Goal: Task Accomplishment & Management: Use online tool/utility

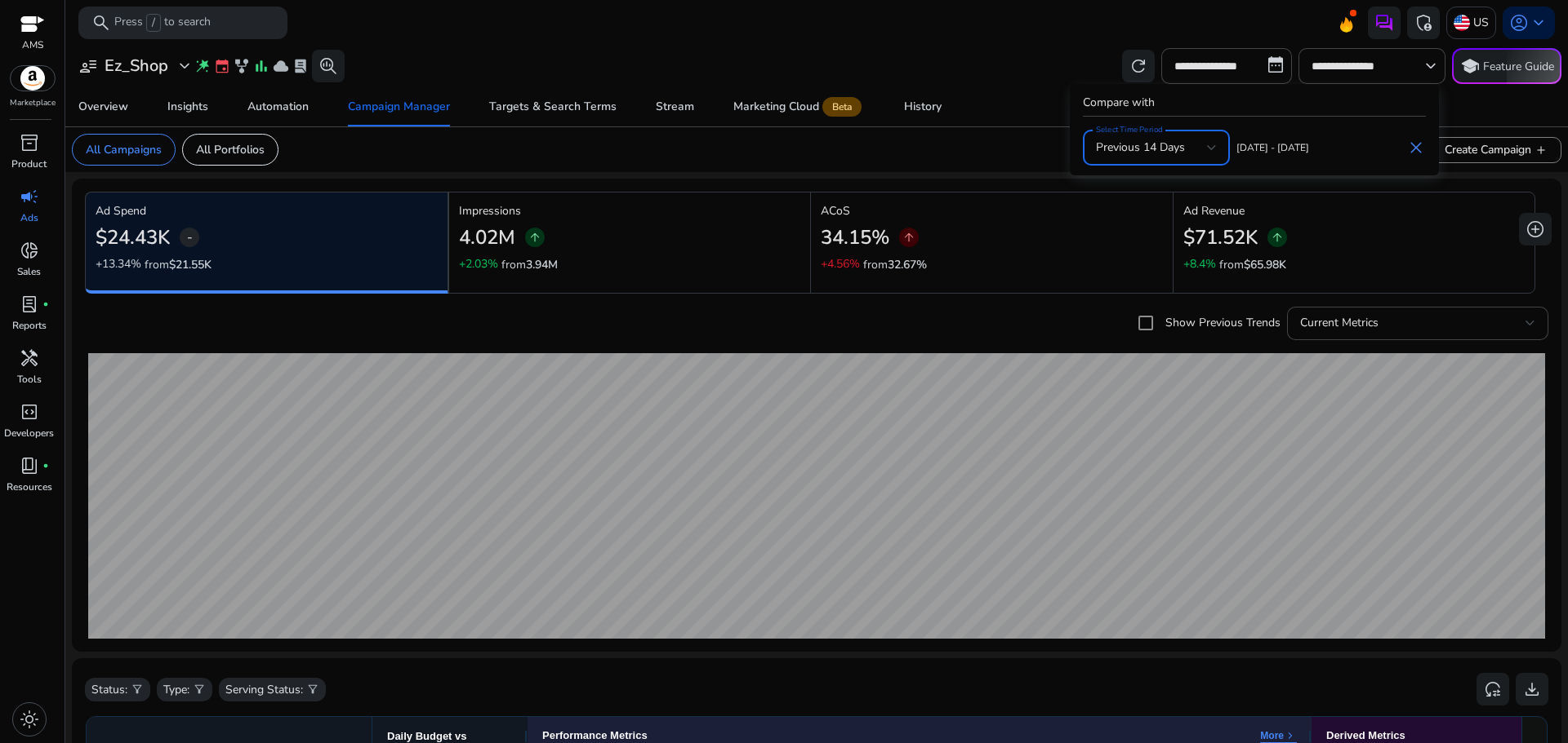
scroll to position [181, 0]
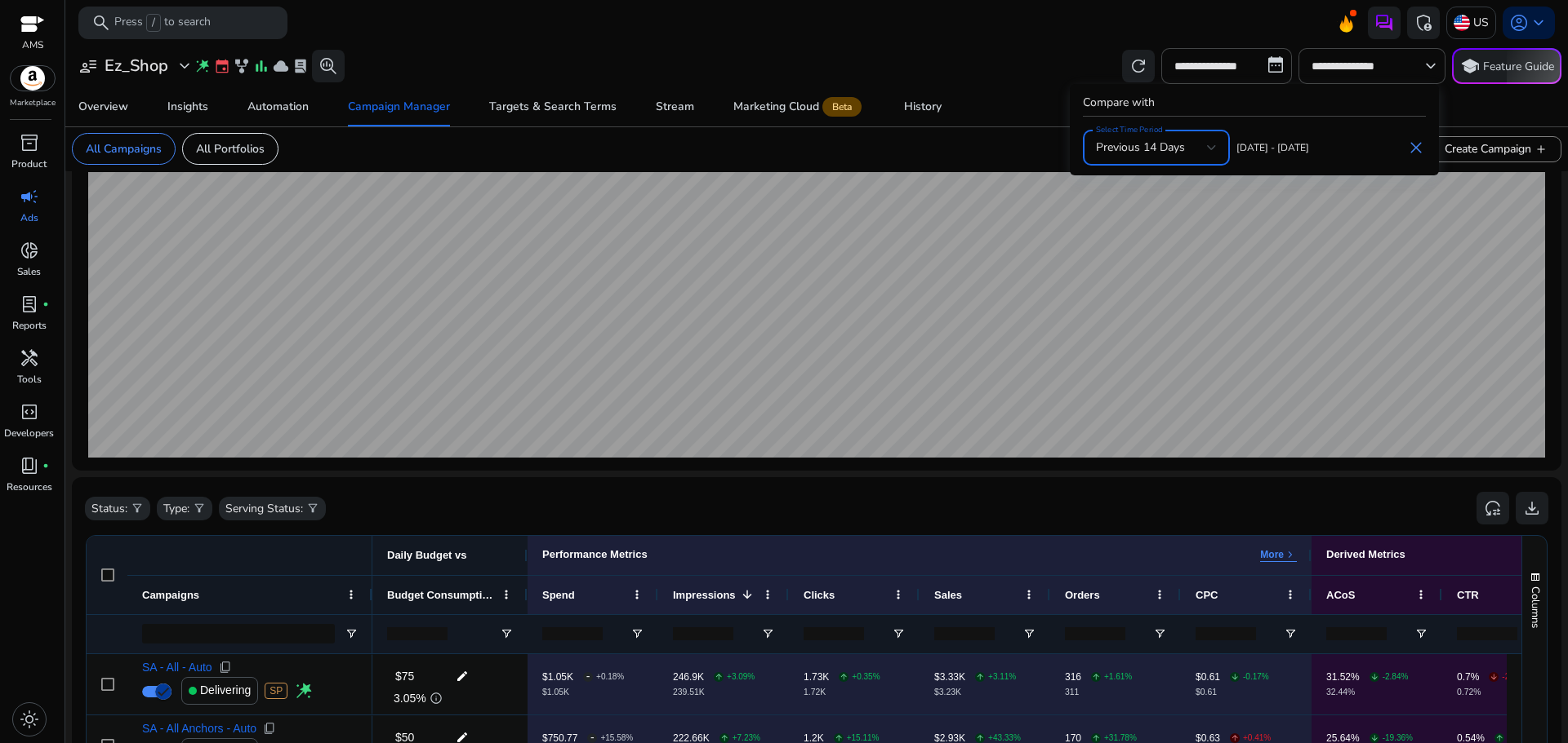
click at [35, 315] on div at bounding box center [784, 371] width 1568 height 743
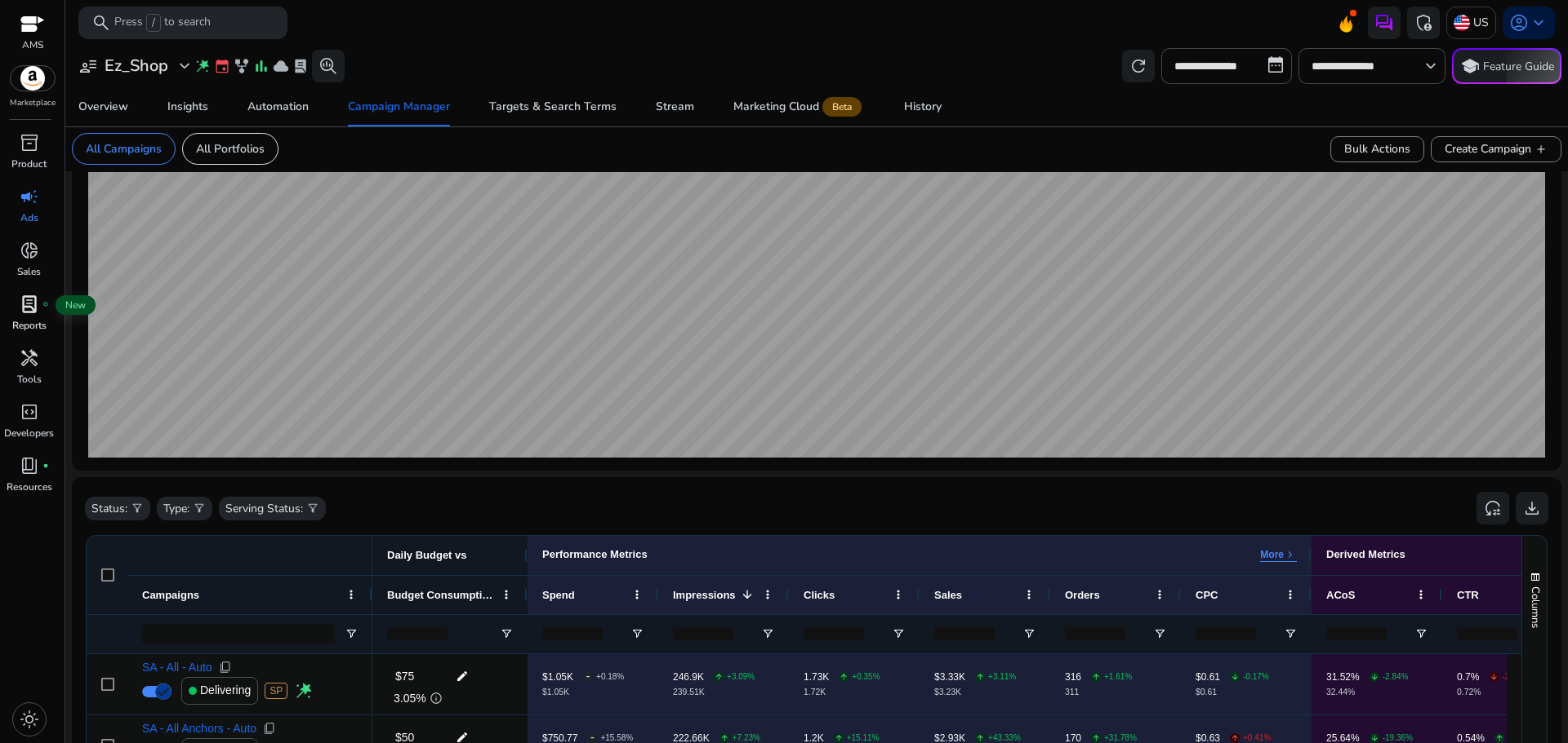
click at [35, 315] on span "lab_profile" at bounding box center [28, 304] width 19 height 19
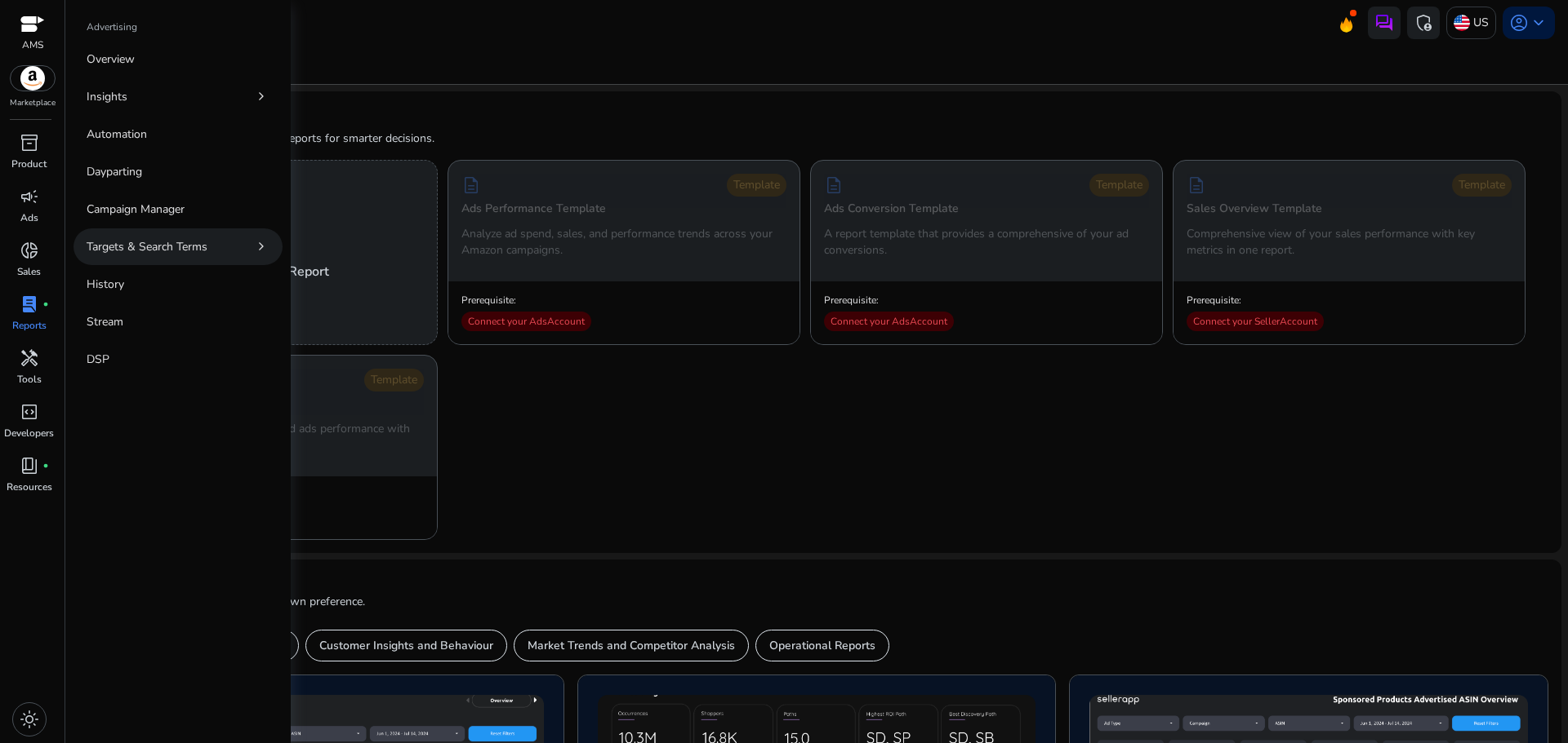
click at [236, 242] on link "Targets & Search Terms chevron_right" at bounding box center [178, 247] width 209 height 36
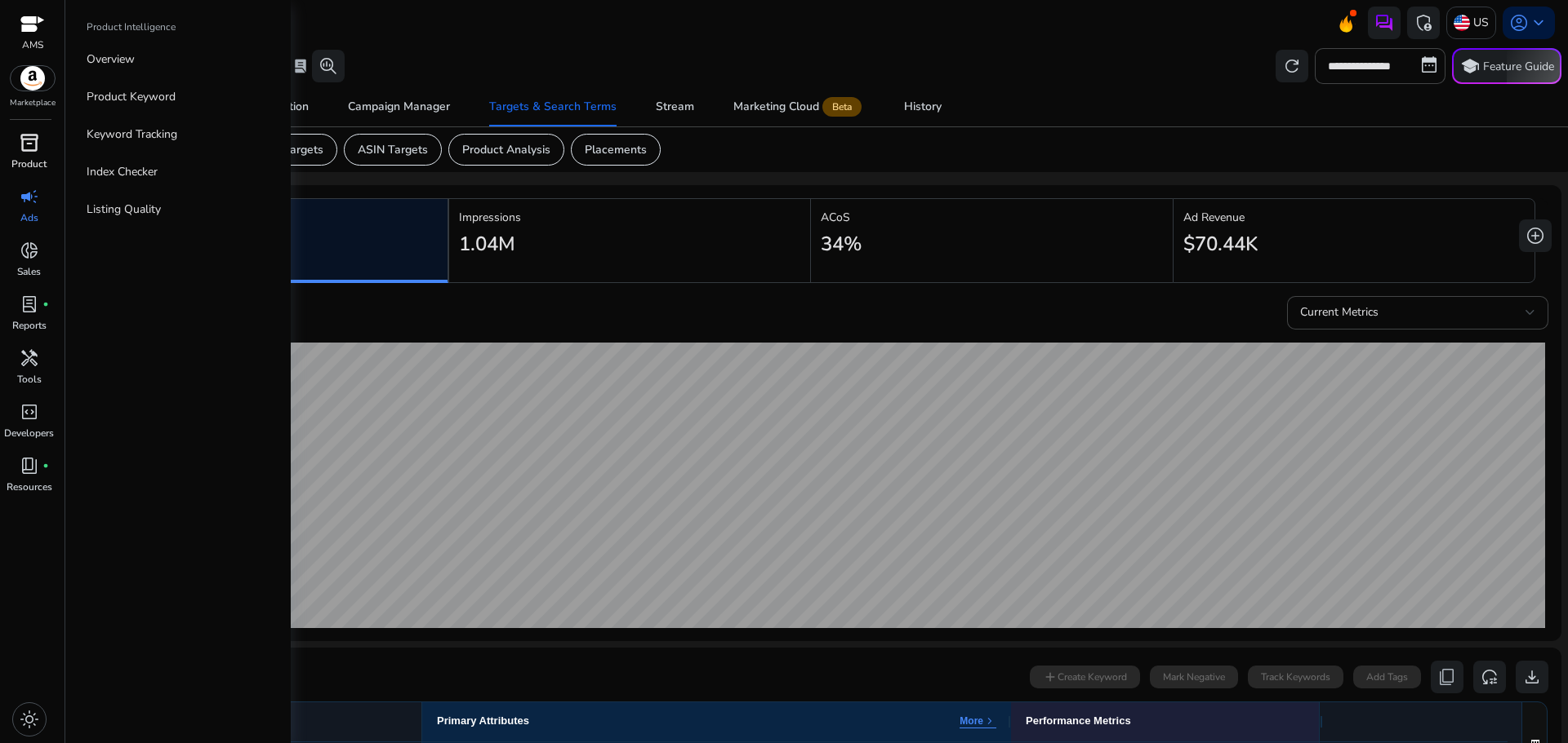
click at [32, 154] on div "inventory_2" at bounding box center [29, 142] width 46 height 26
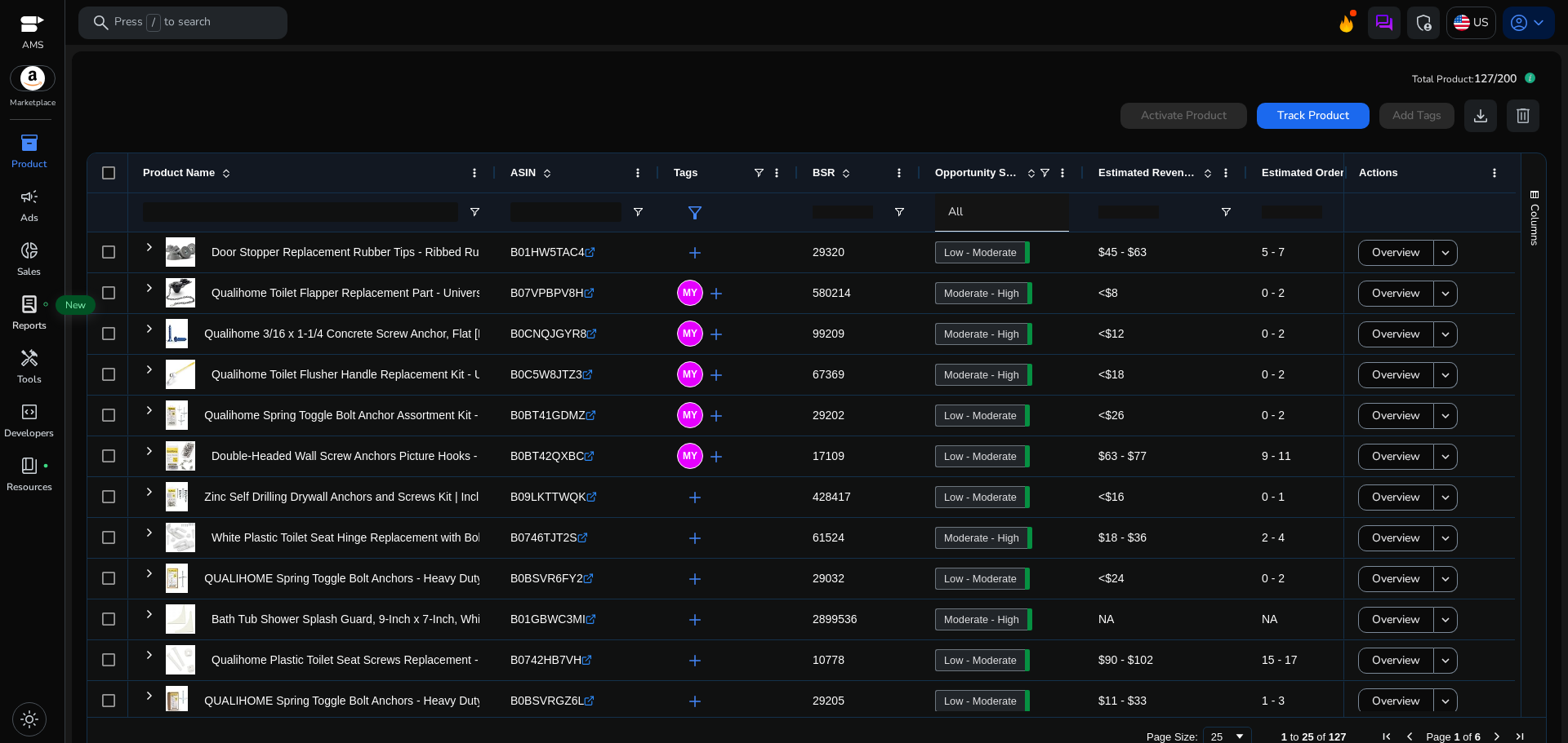
click at [41, 315] on div "lab_profile fiber_manual_record" at bounding box center [29, 304] width 46 height 26
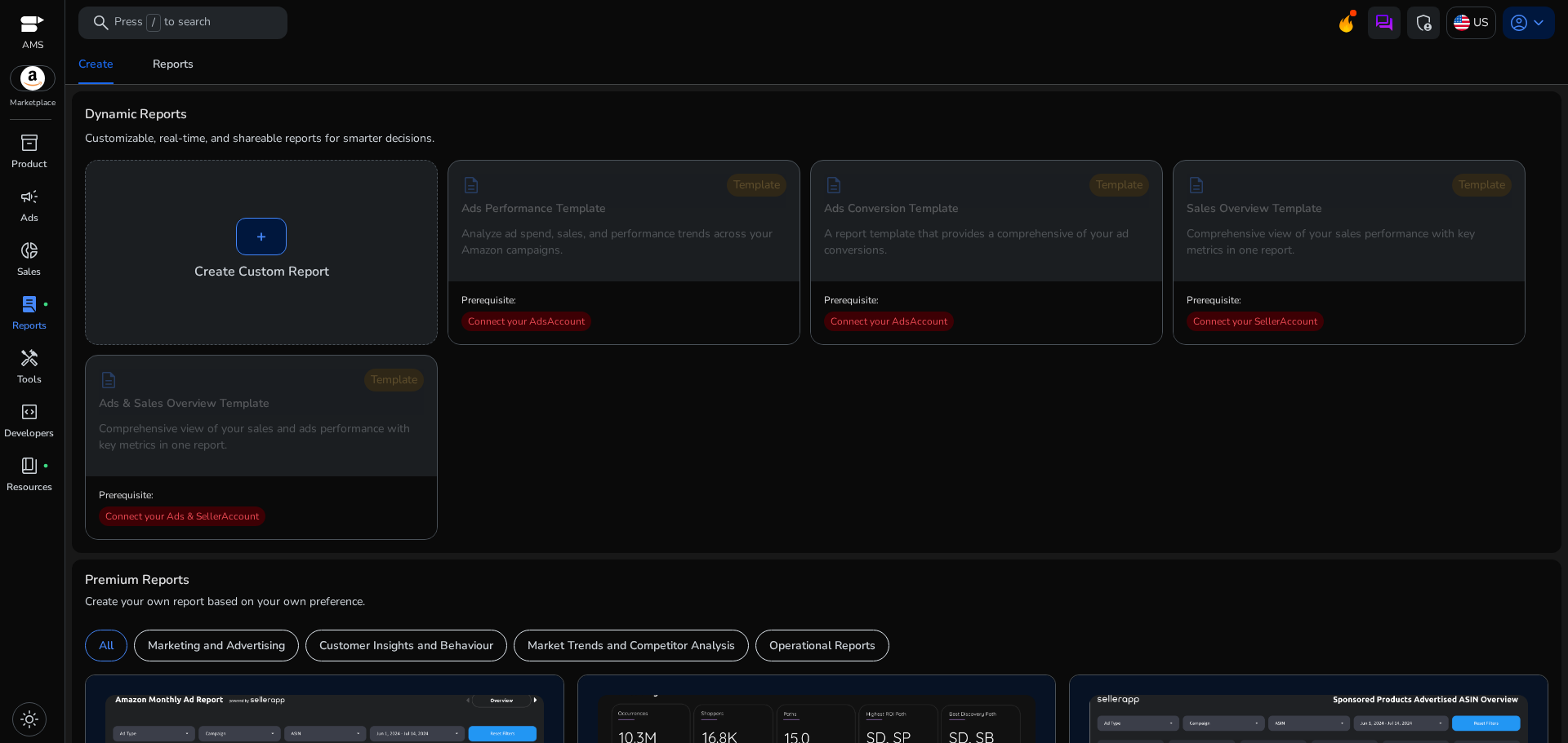
click at [788, 599] on p "Create your own report based on your own preference." at bounding box center [816, 603] width 1463 height 16
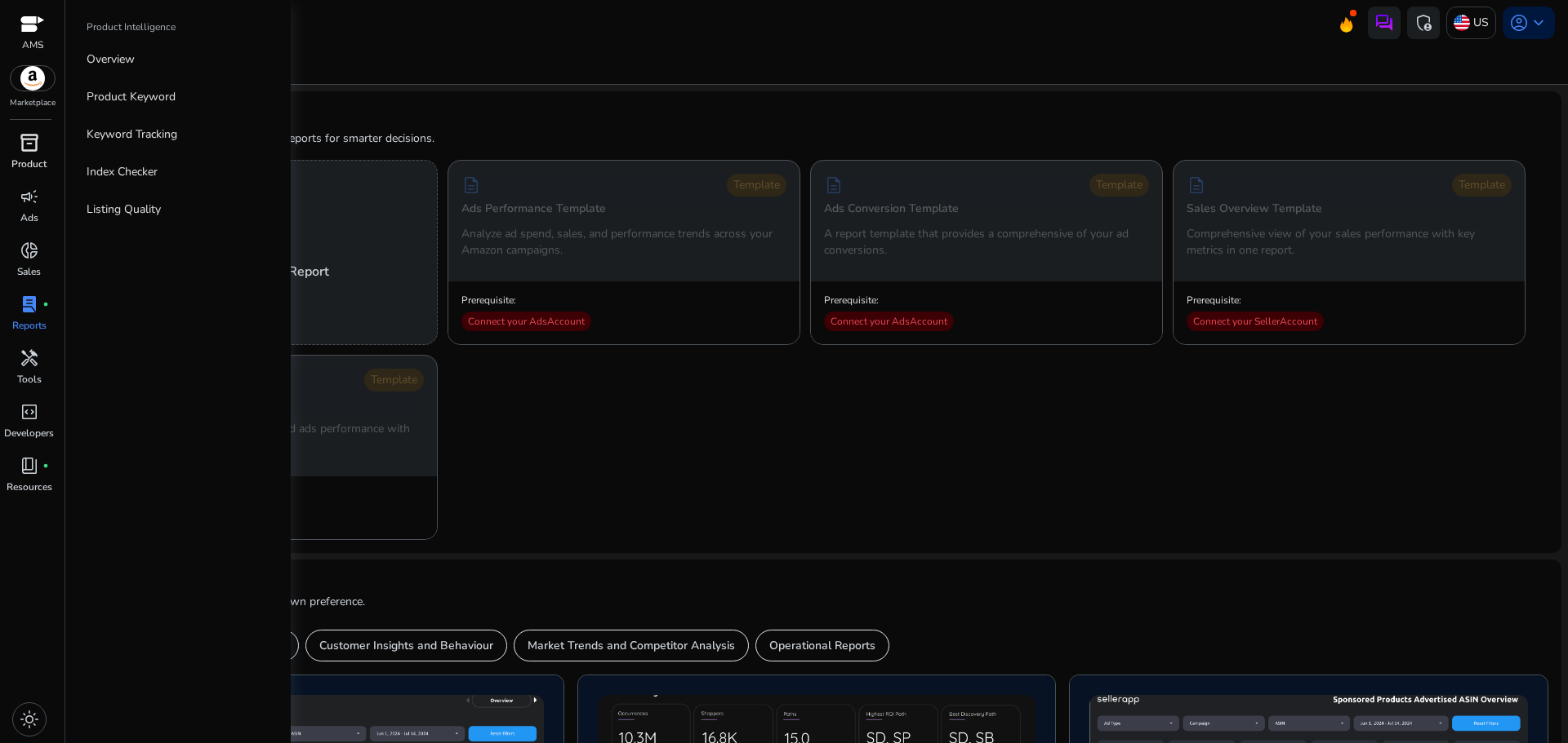
click at [29, 133] on span "inventory_2" at bounding box center [28, 142] width 19 height 19
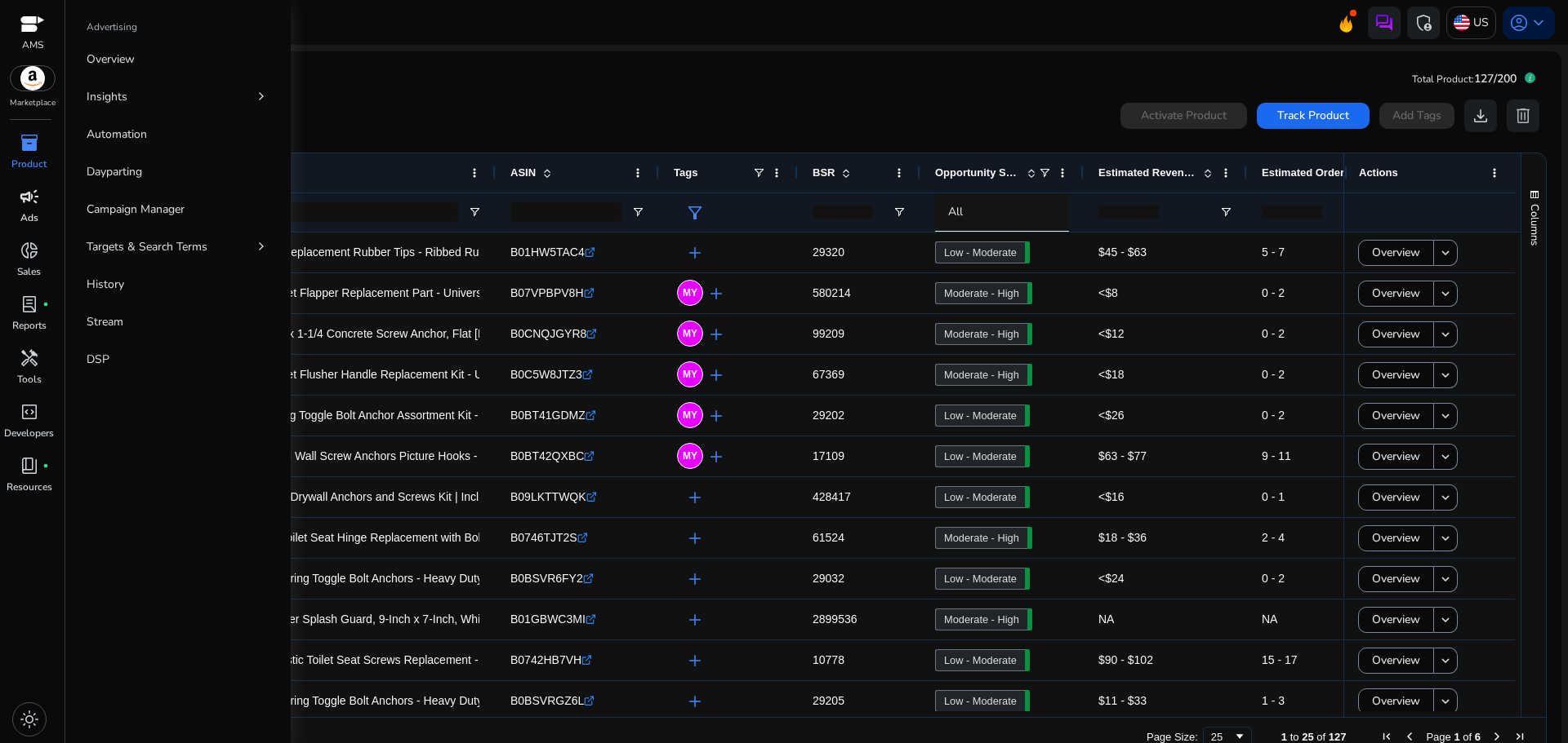
click at [22, 199] on span "campaign" at bounding box center [28, 196] width 19 height 19
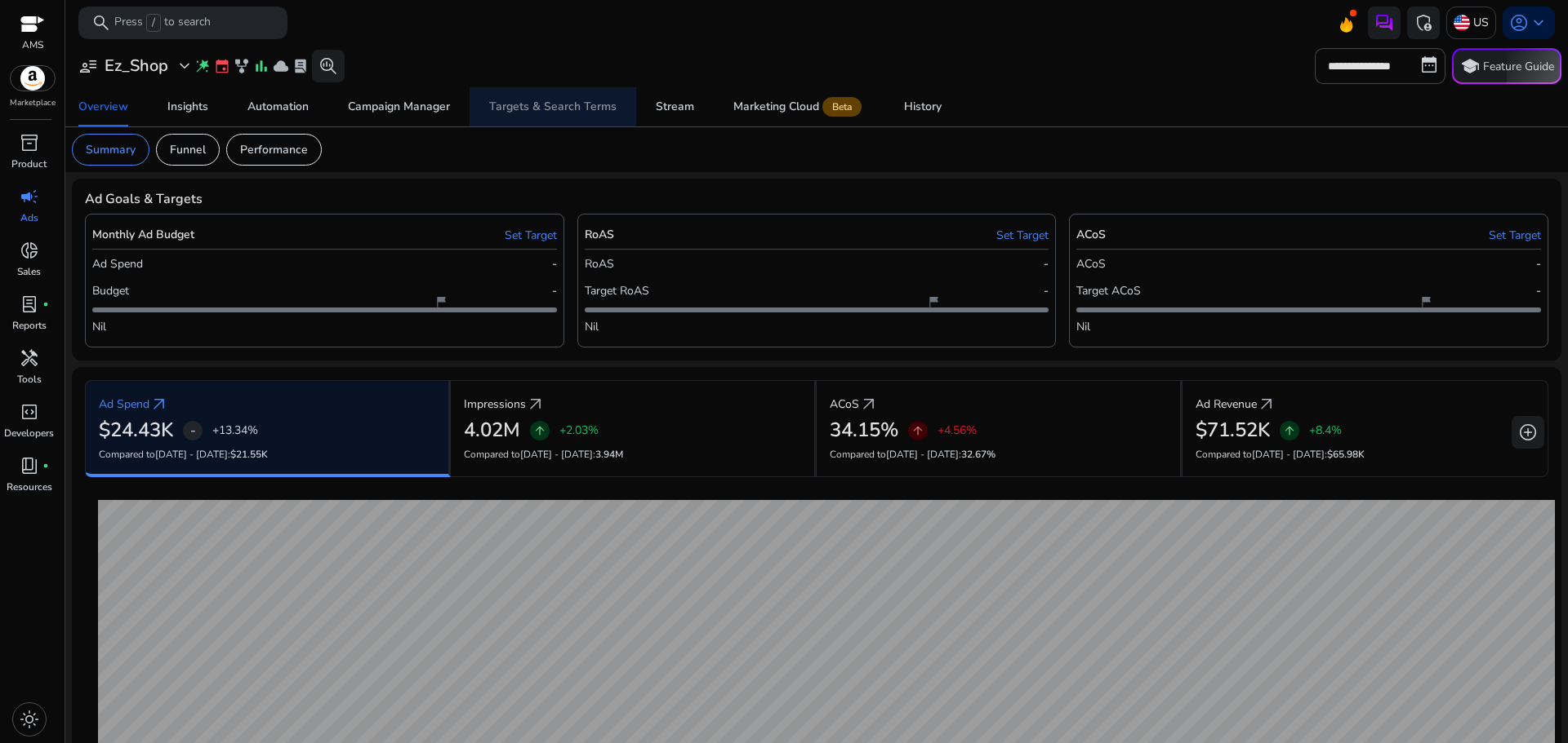
click at [559, 101] on div "Targets & Search Terms" at bounding box center [553, 107] width 128 height 12
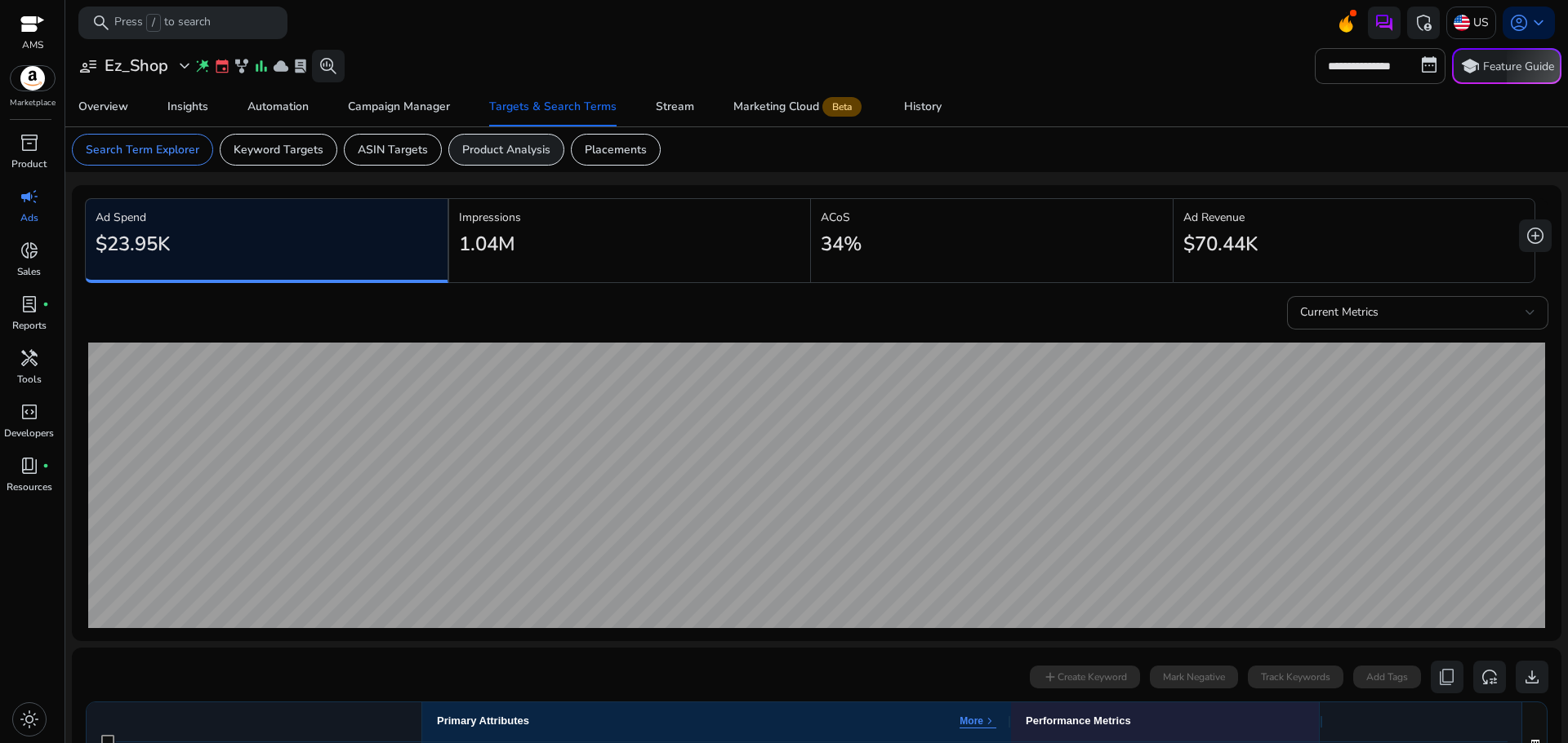
click at [536, 159] on div "Product Analysis" at bounding box center [505, 150] width 116 height 32
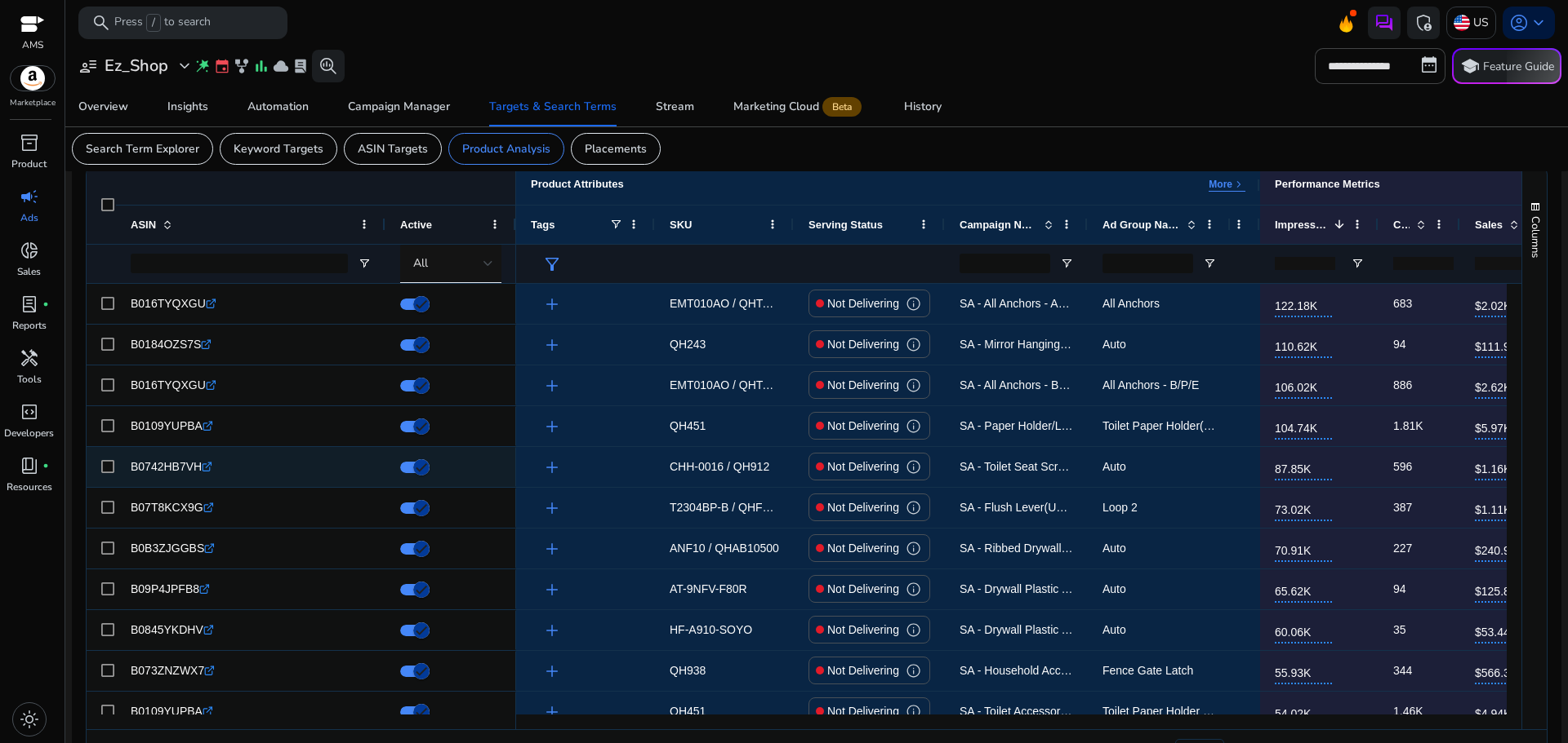
scroll to position [198, 0]
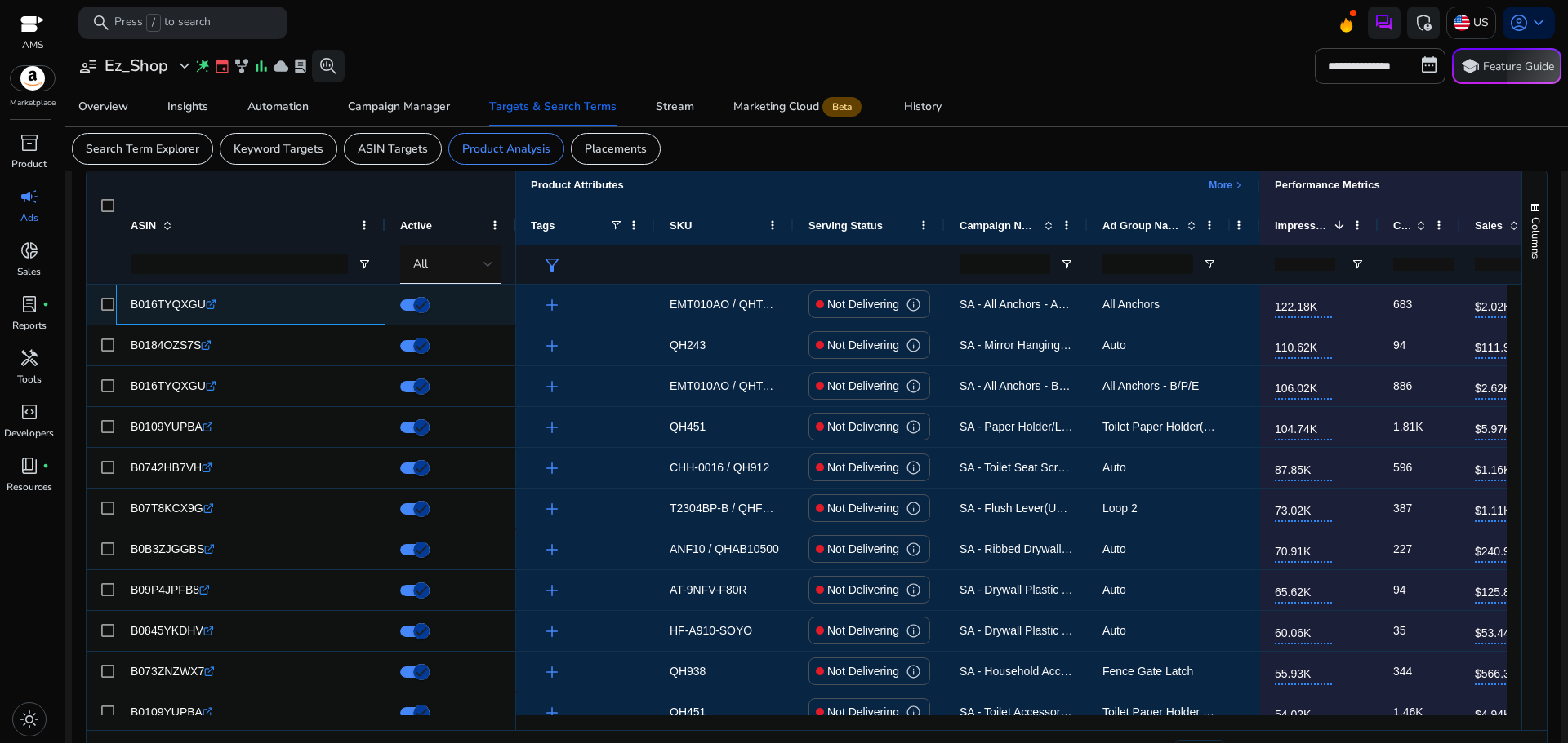
click at [206, 309] on icon at bounding box center [210, 304] width 8 height 8
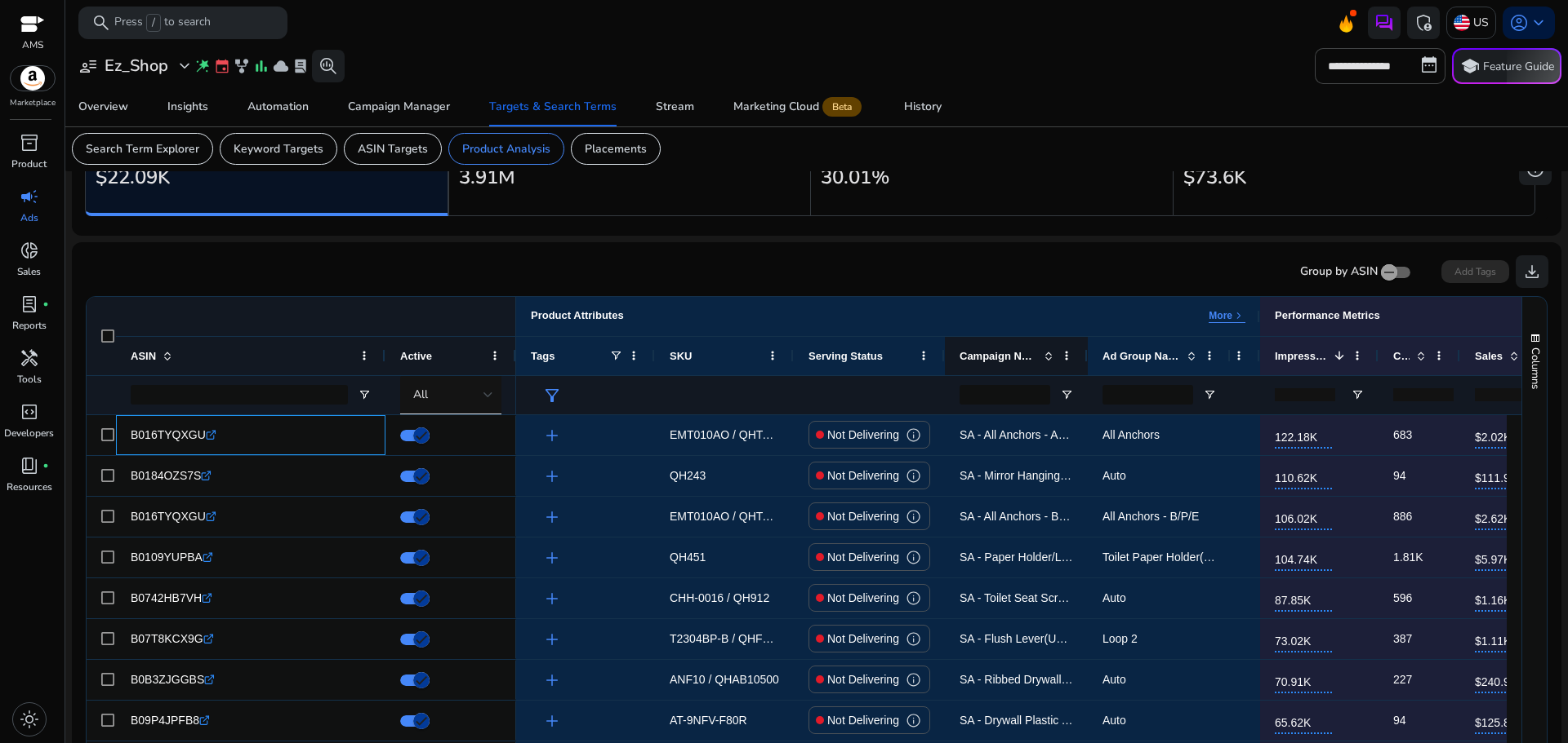
scroll to position [0, 0]
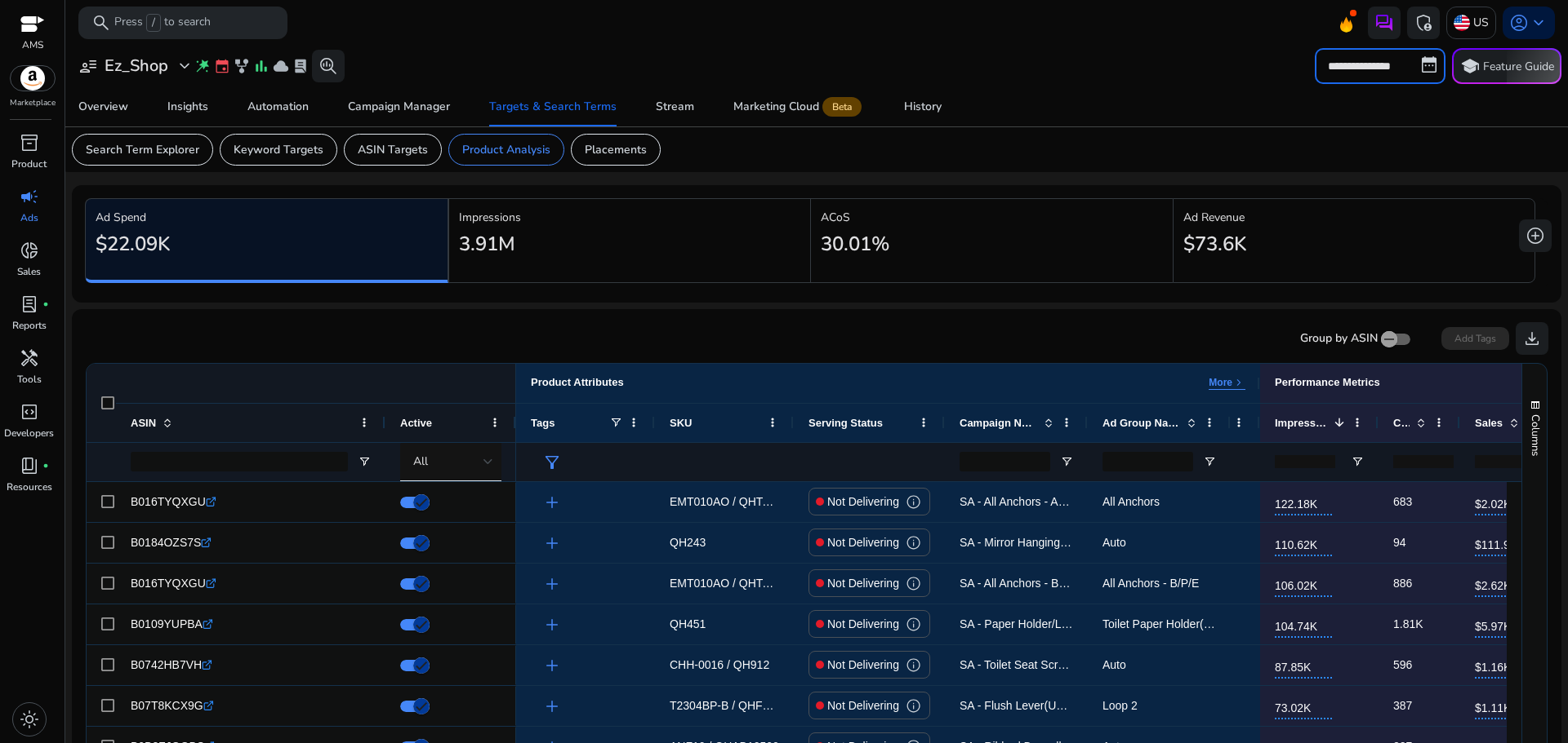
click at [1366, 59] on input "**********" at bounding box center [1379, 66] width 130 height 36
select select "*"
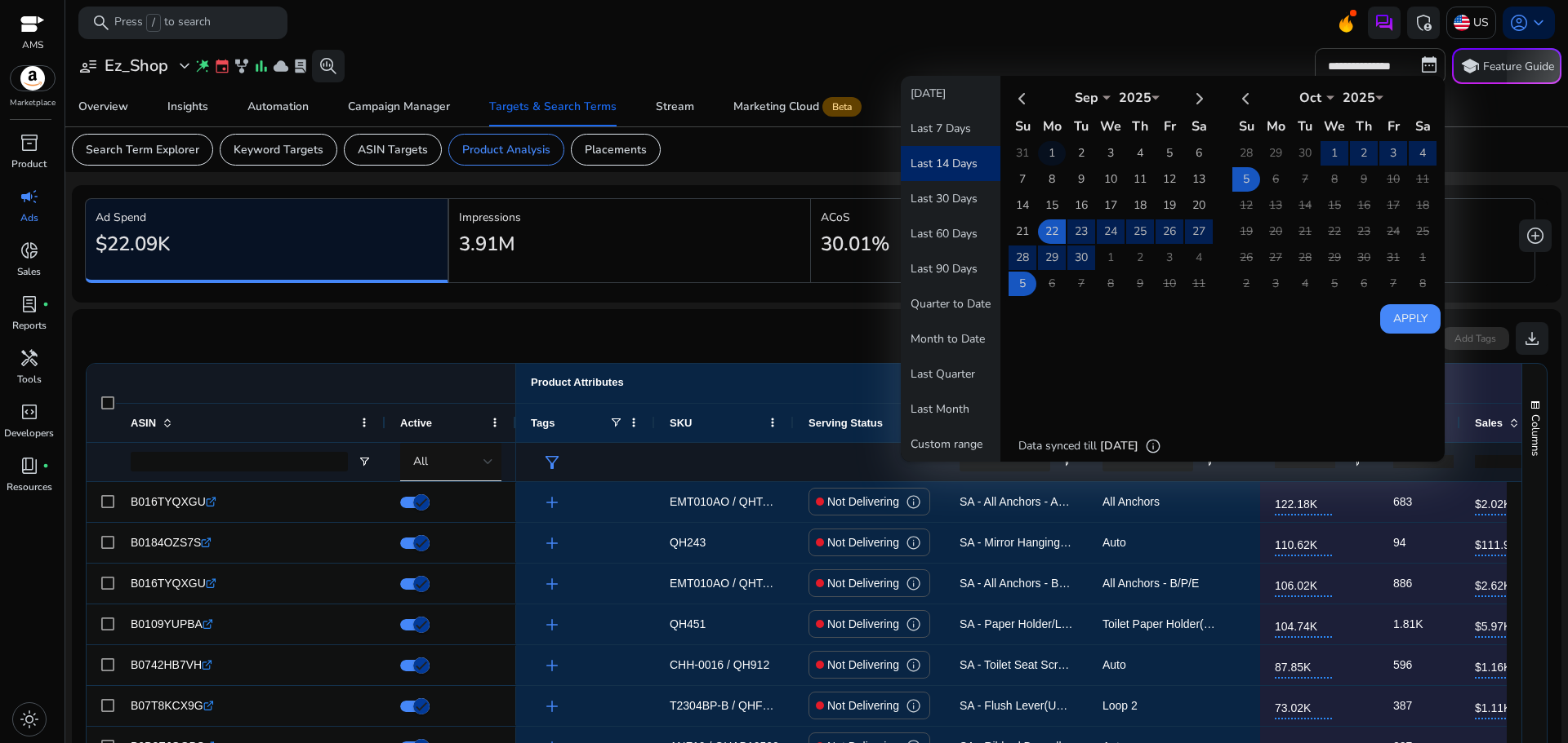
click at [1047, 151] on td "1" at bounding box center [1052, 153] width 27 height 25
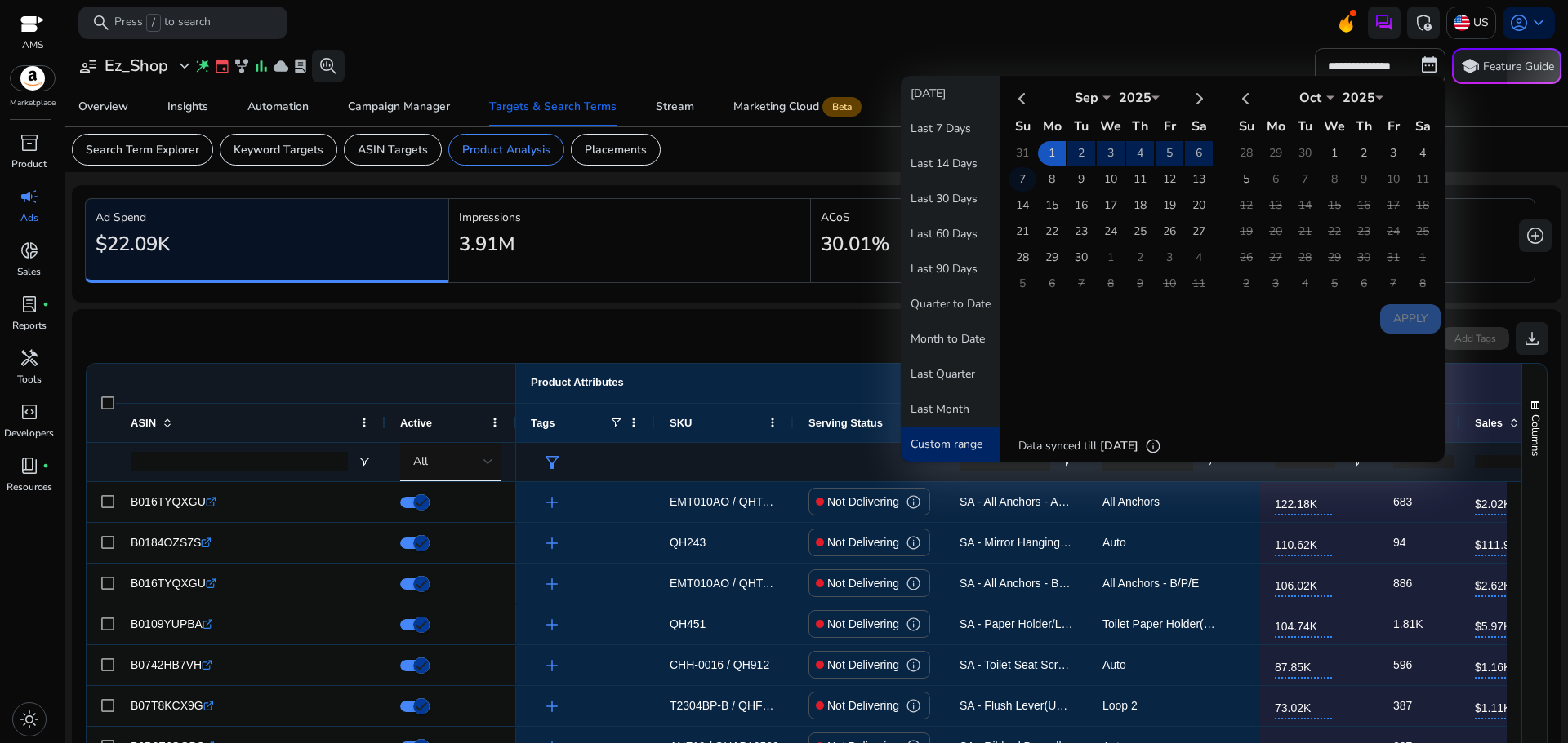
click at [1020, 171] on td "7" at bounding box center [1022, 179] width 27 height 25
click at [1414, 315] on button "Apply" at bounding box center [1410, 319] width 60 height 29
type input "**********"
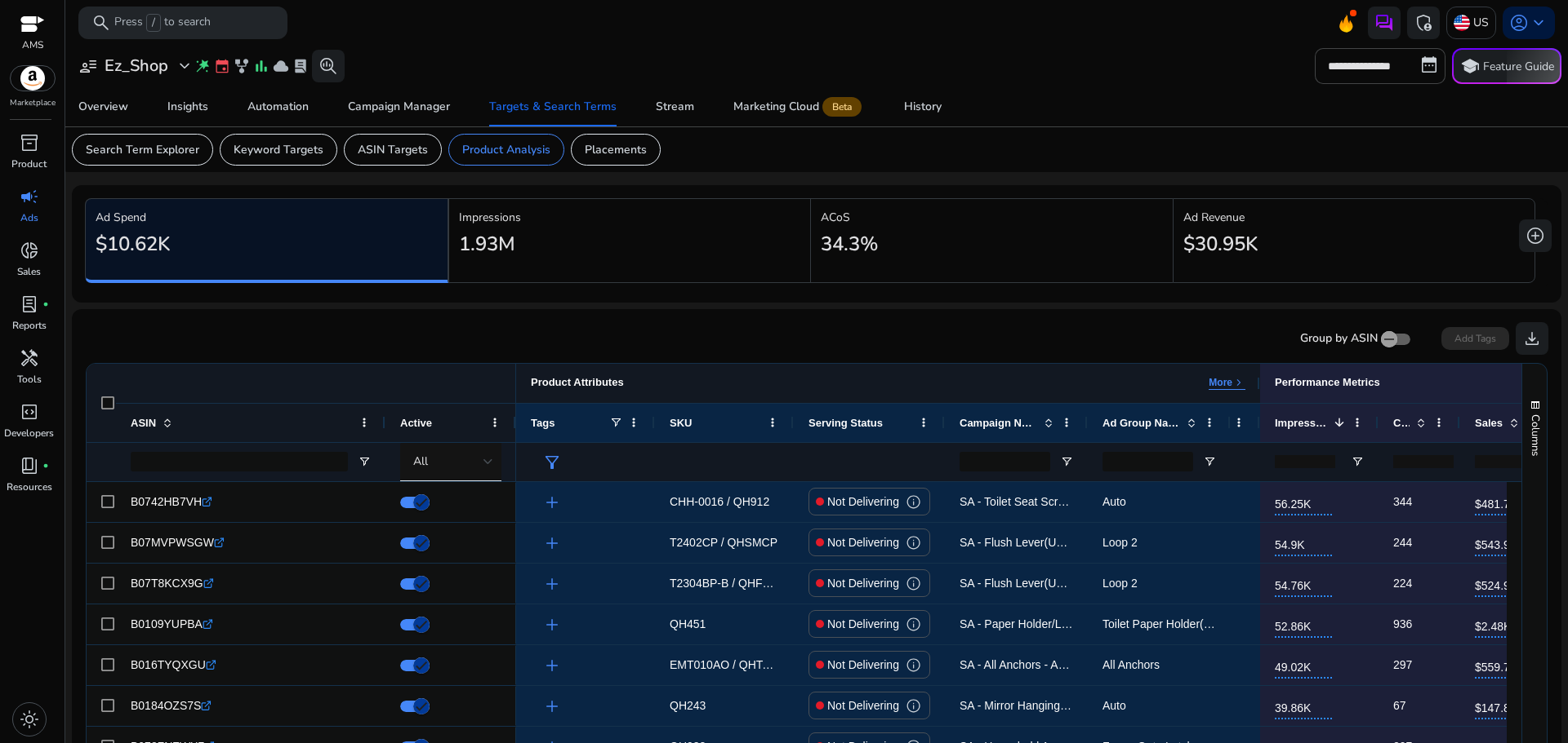
scroll to position [245, 0]
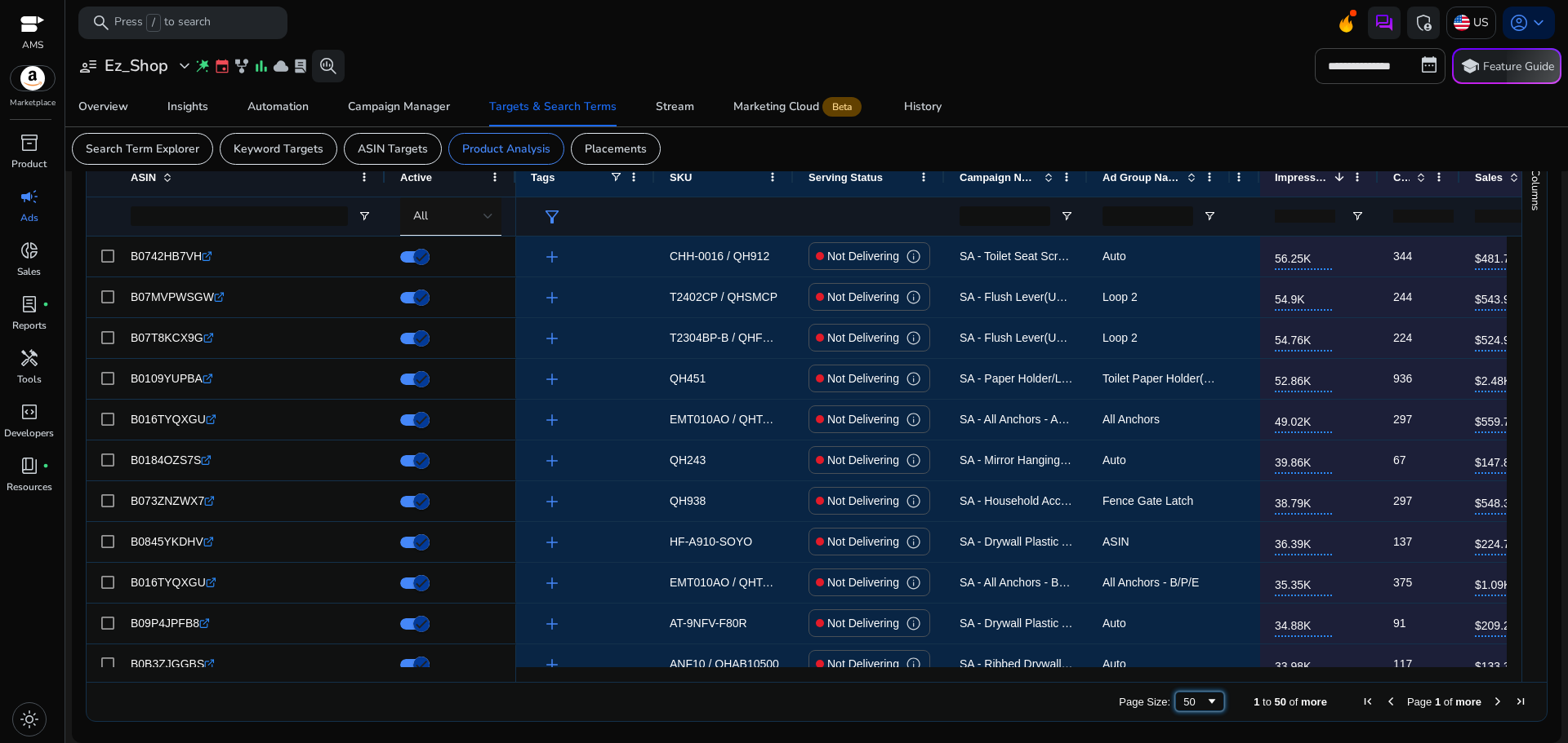
click at [1205, 704] on span "Page Size" at bounding box center [1211, 702] width 13 height 13
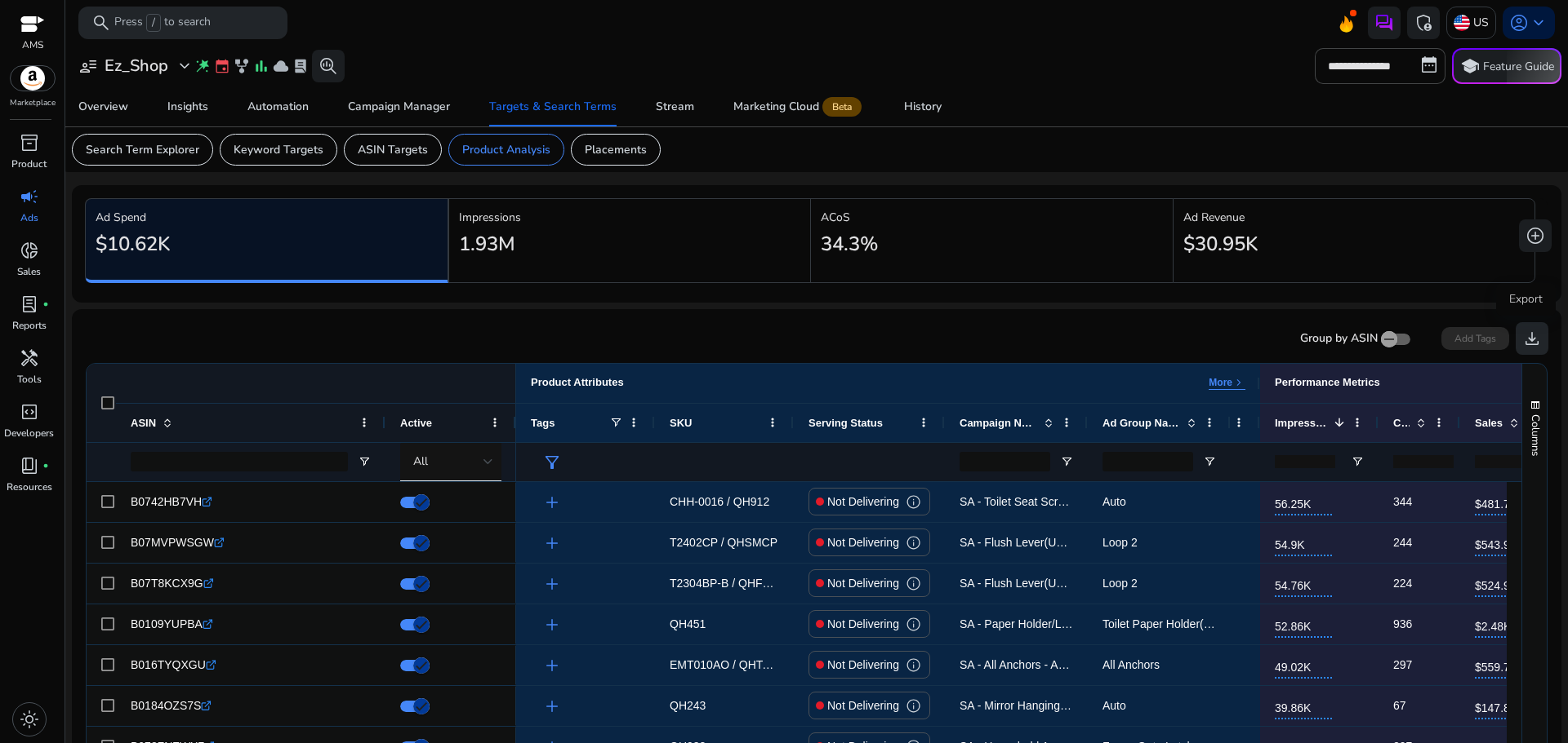
click at [1522, 341] on span "download" at bounding box center [1531, 338] width 19 height 19
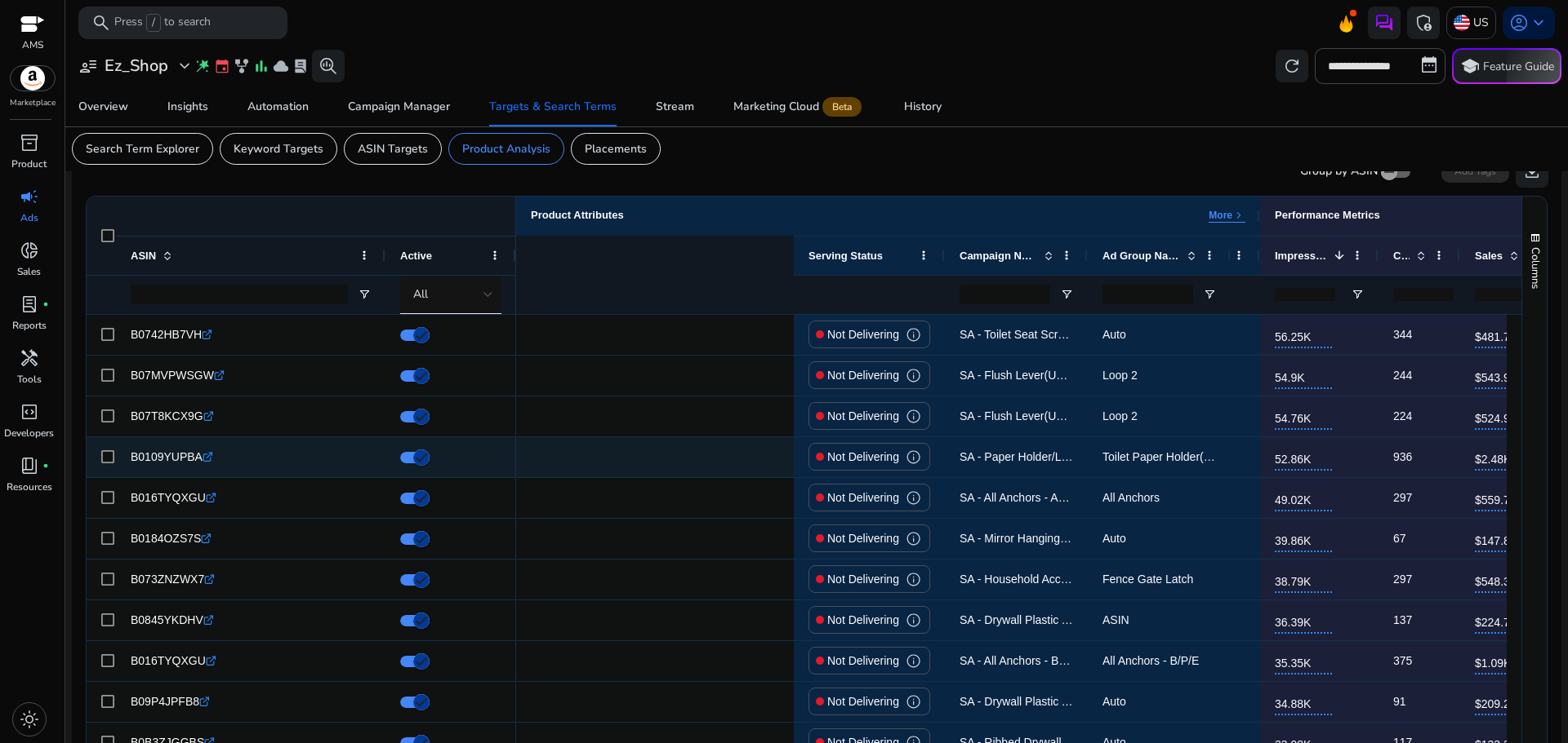
scroll to position [0, 533]
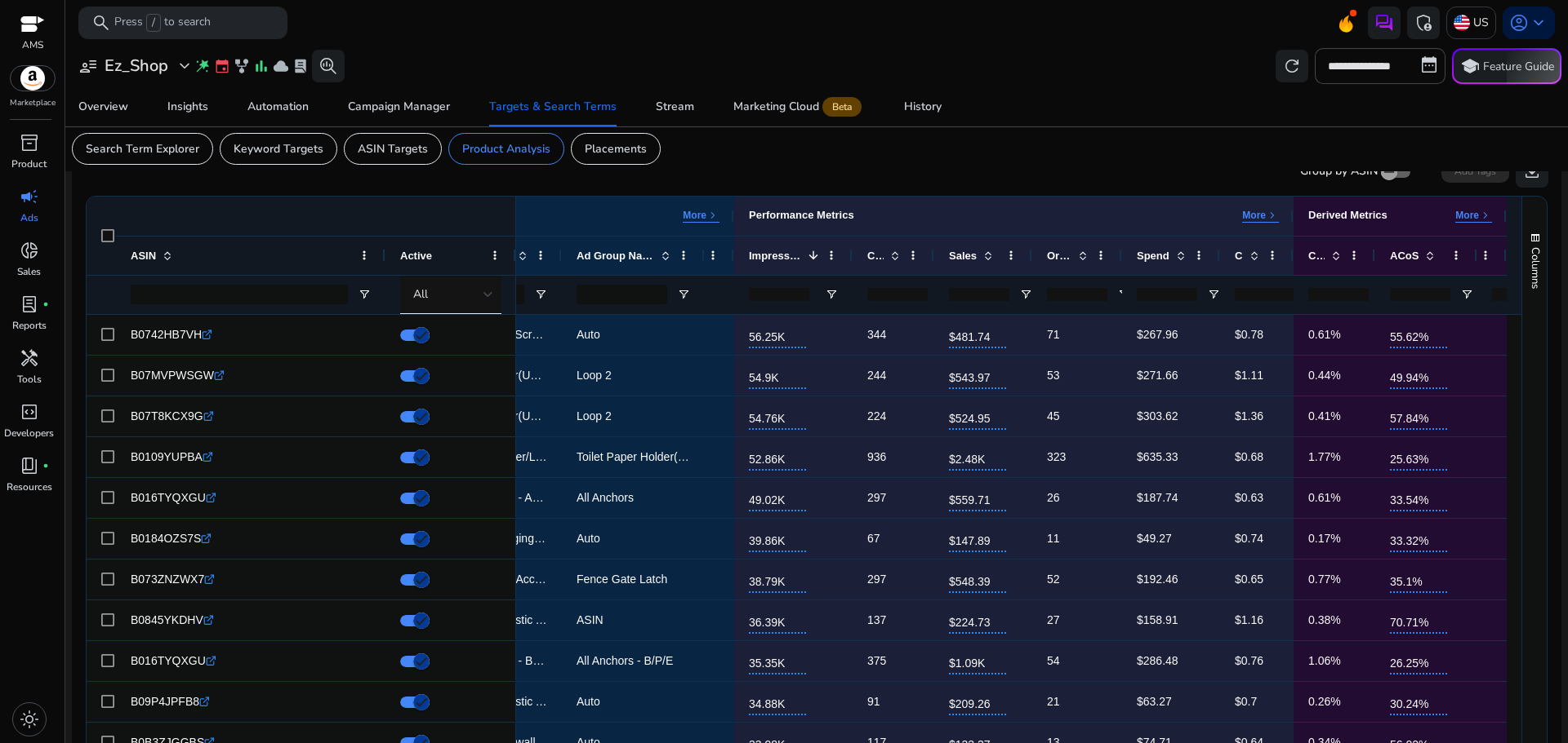
click at [1133, 139] on mat-card "Search Term Explorer Keyword Targets ASIN Targets Product Analysis Placements" at bounding box center [815, 149] width 1515 height 45
click at [922, 169] on mat-card "Search Term Explorer Keyword Targets ASIN Targets Product Analysis Placements" at bounding box center [815, 149] width 1515 height 45
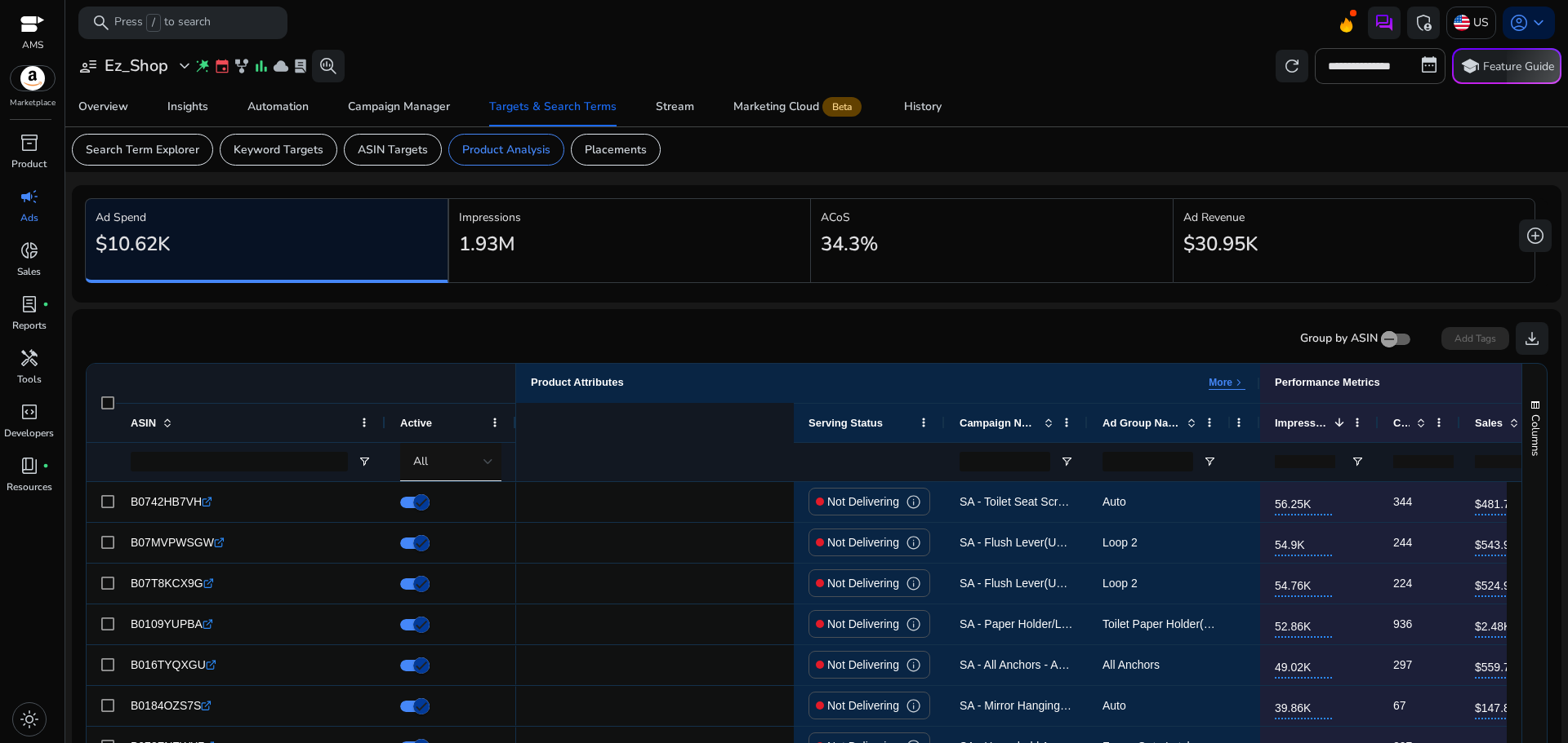
scroll to position [0, 533]
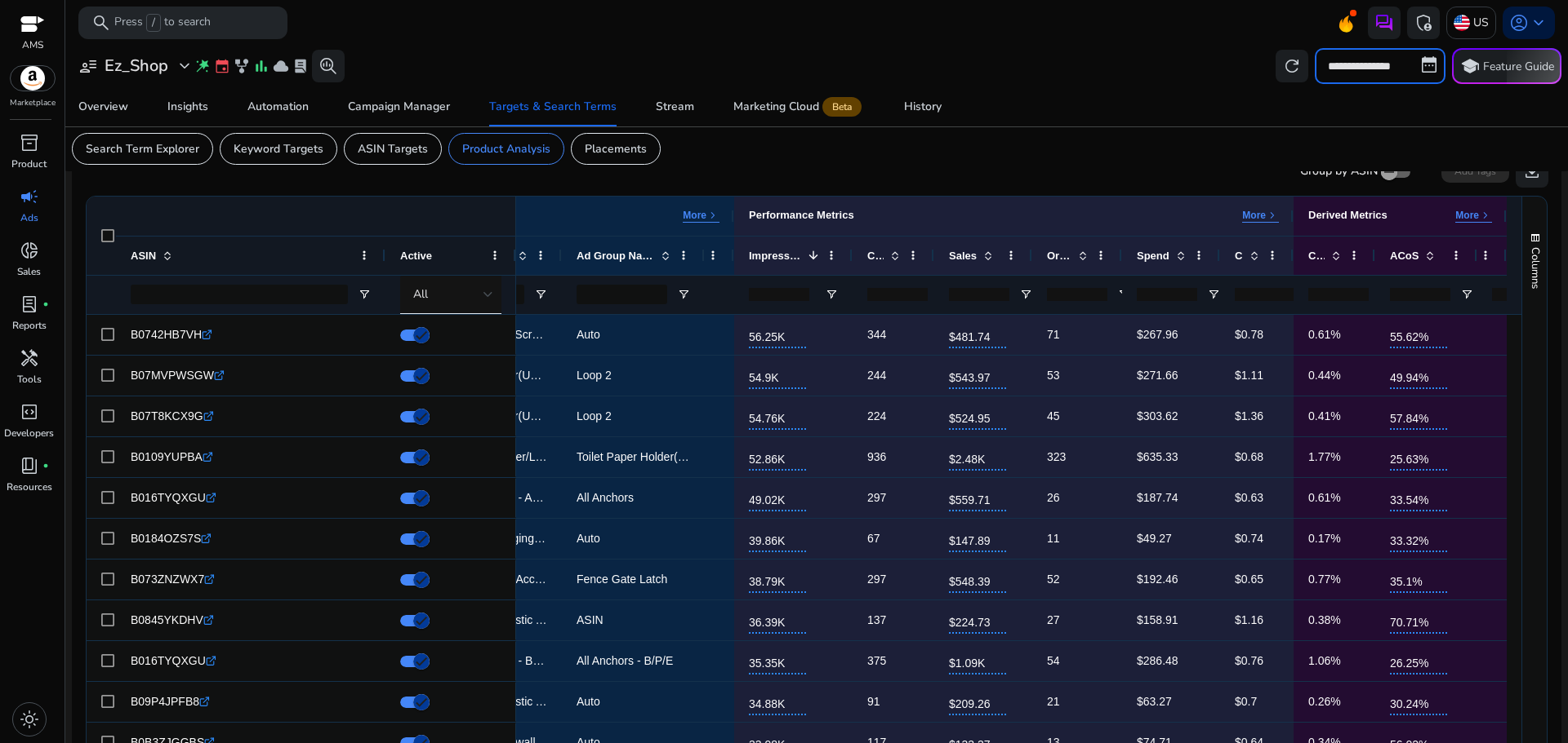
click at [1361, 63] on input "**********" at bounding box center [1379, 66] width 130 height 36
select select "*"
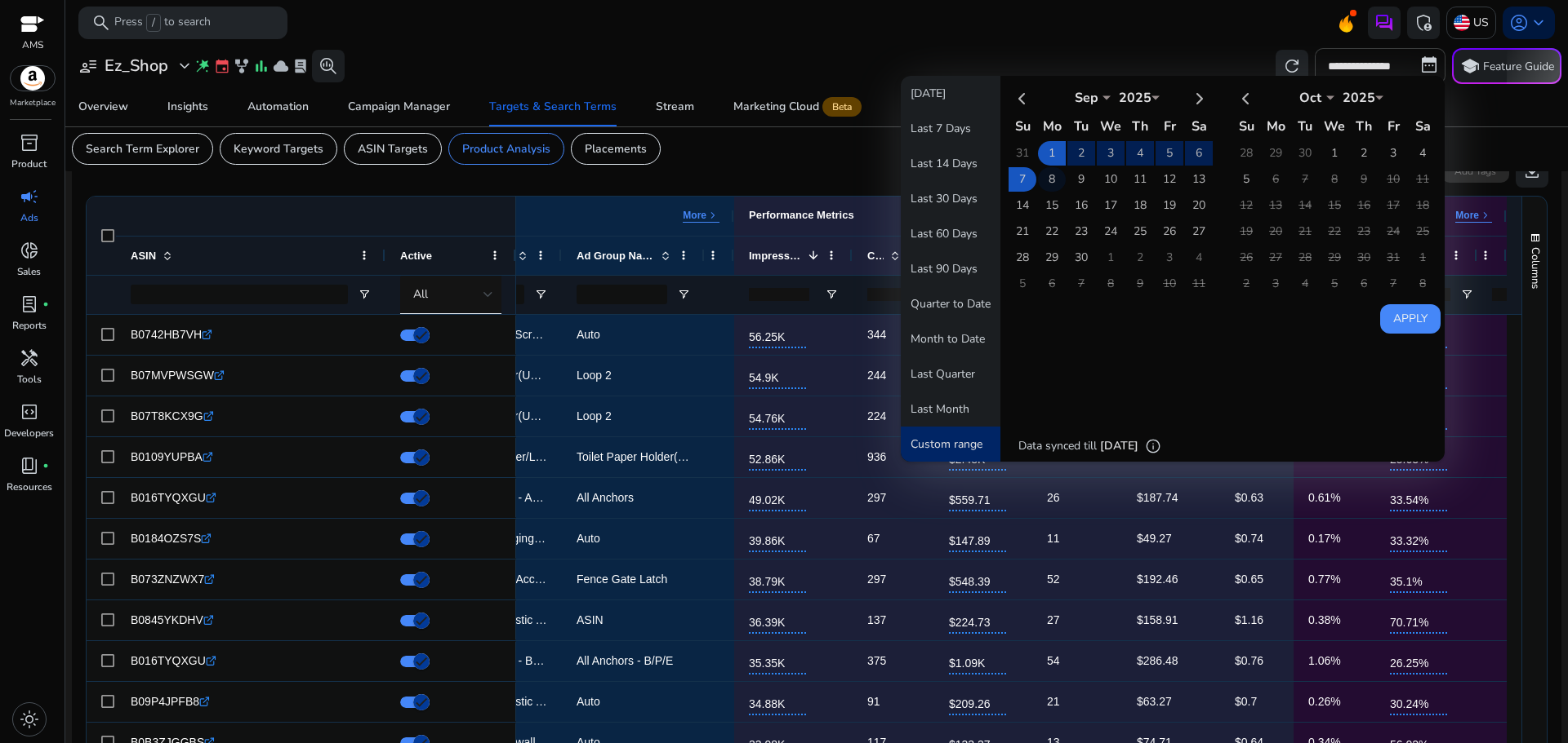
click at [1054, 182] on td "8" at bounding box center [1052, 179] width 27 height 25
click at [1019, 202] on td "14" at bounding box center [1022, 205] width 27 height 25
click at [1400, 326] on button "Apply" at bounding box center [1410, 319] width 60 height 29
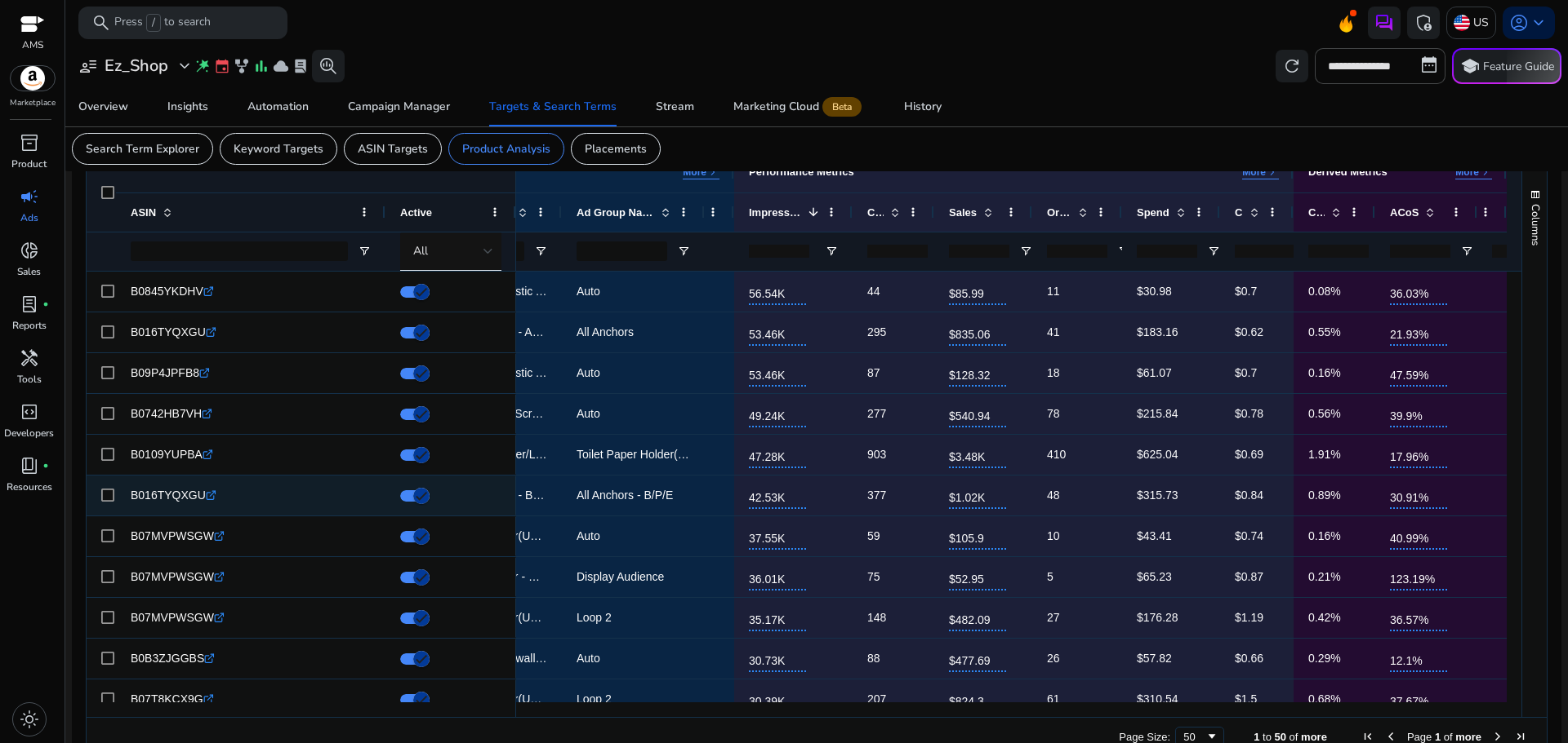
scroll to position [245, 0]
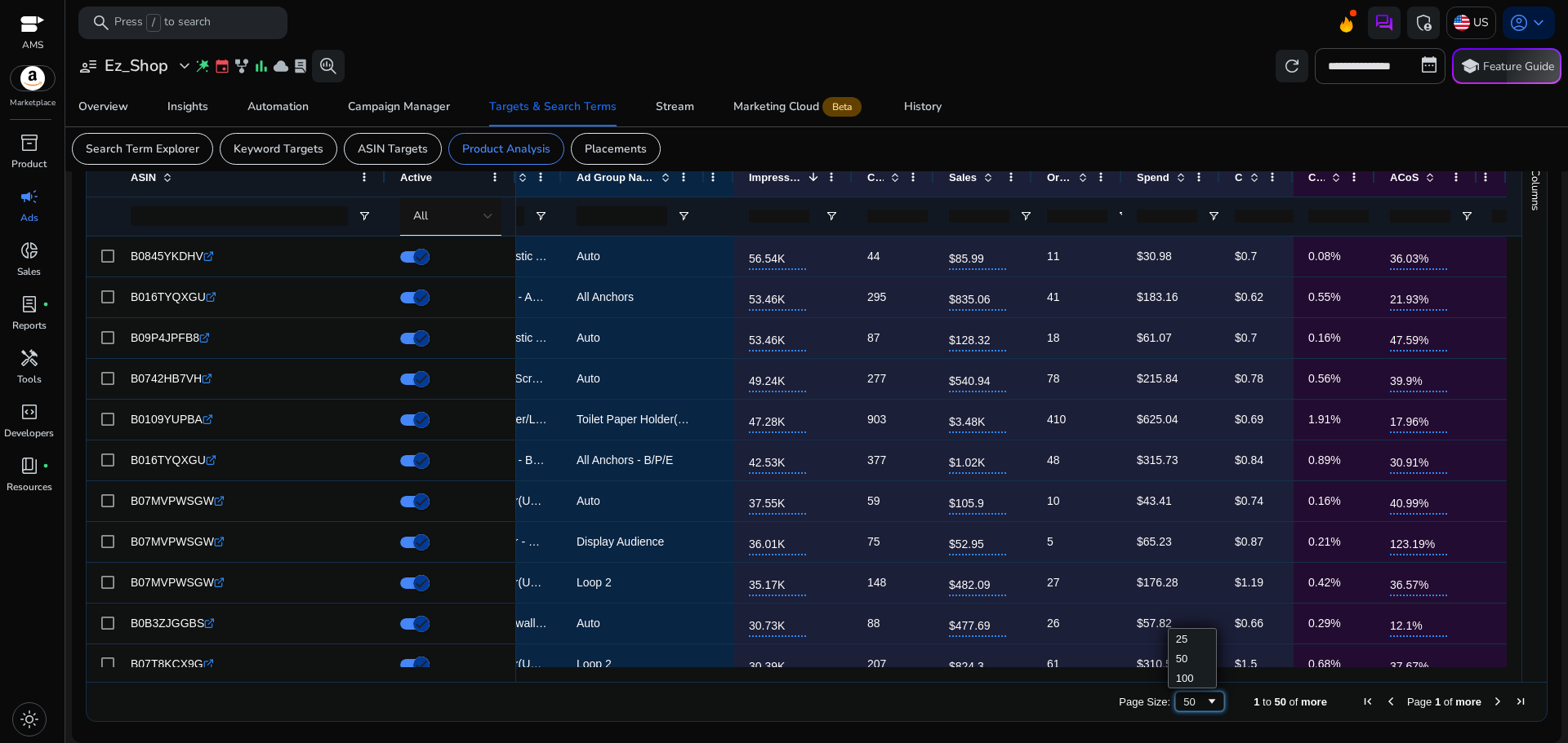
click at [1206, 712] on div "50" at bounding box center [1199, 701] width 49 height 19
click at [1192, 673] on div at bounding box center [748, 675] width 1516 height 15
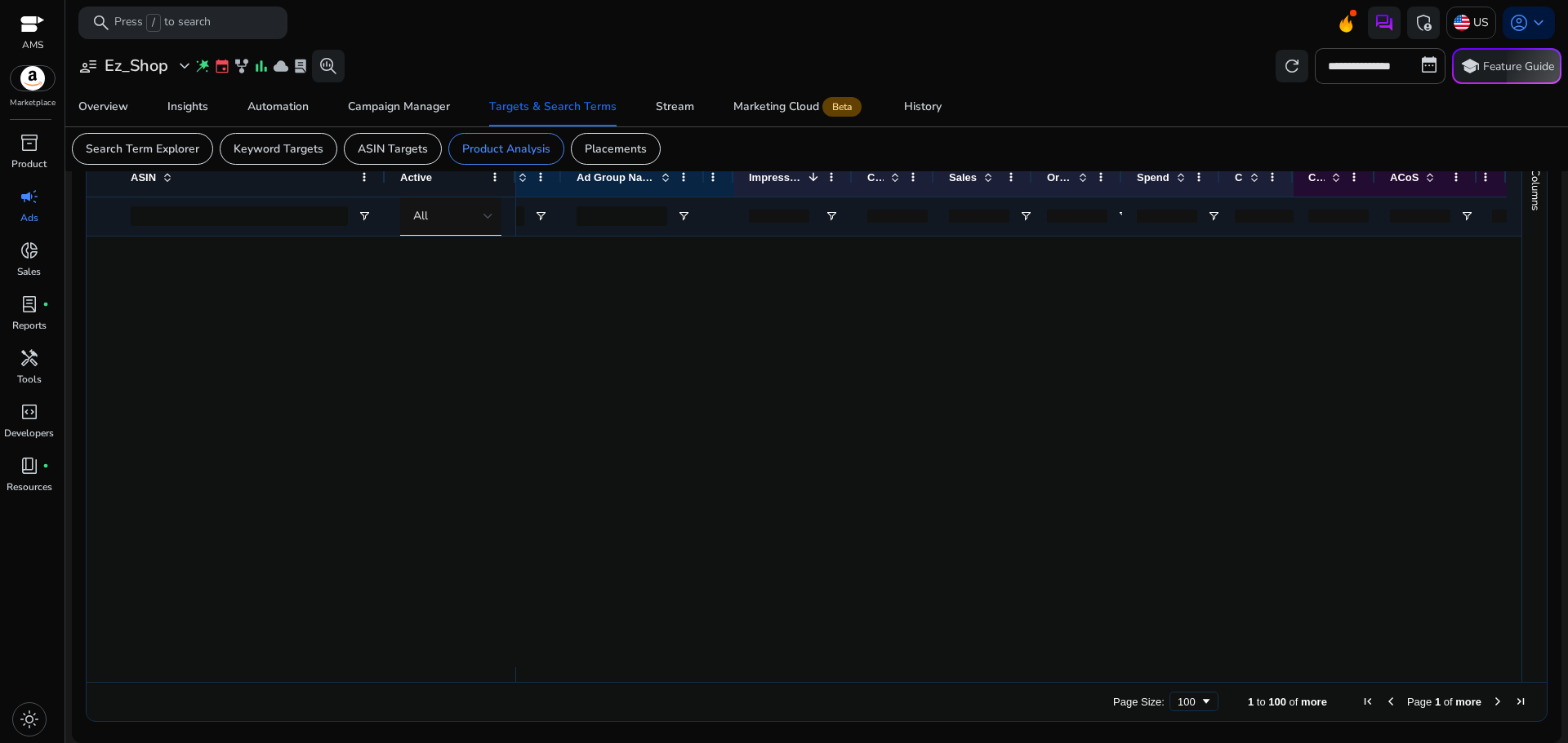
scroll to position [0, 0]
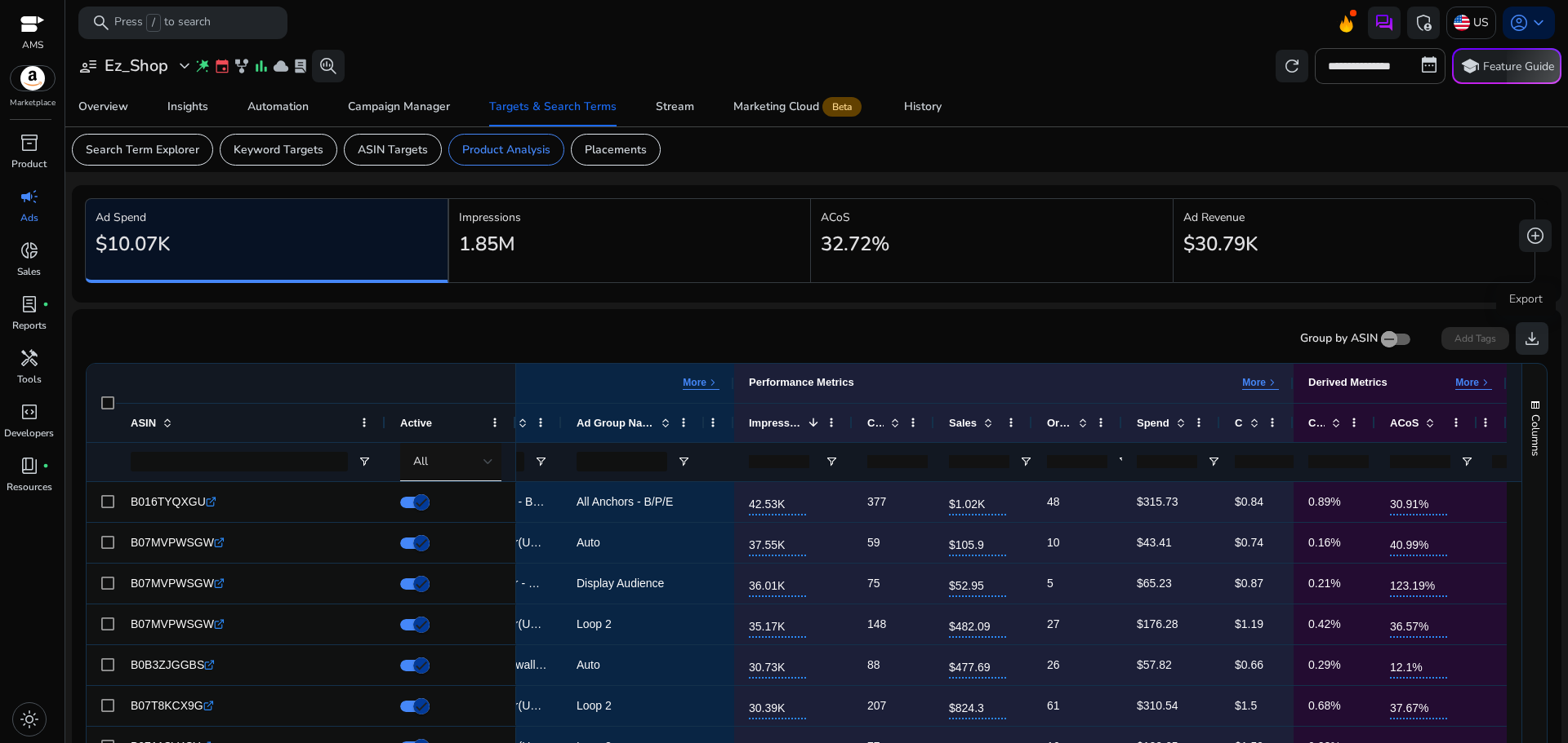
click at [1521, 335] on span "download" at bounding box center [1531, 338] width 19 height 19
click at [1376, 71] on input "**********" at bounding box center [1379, 66] width 130 height 36
select select "*"
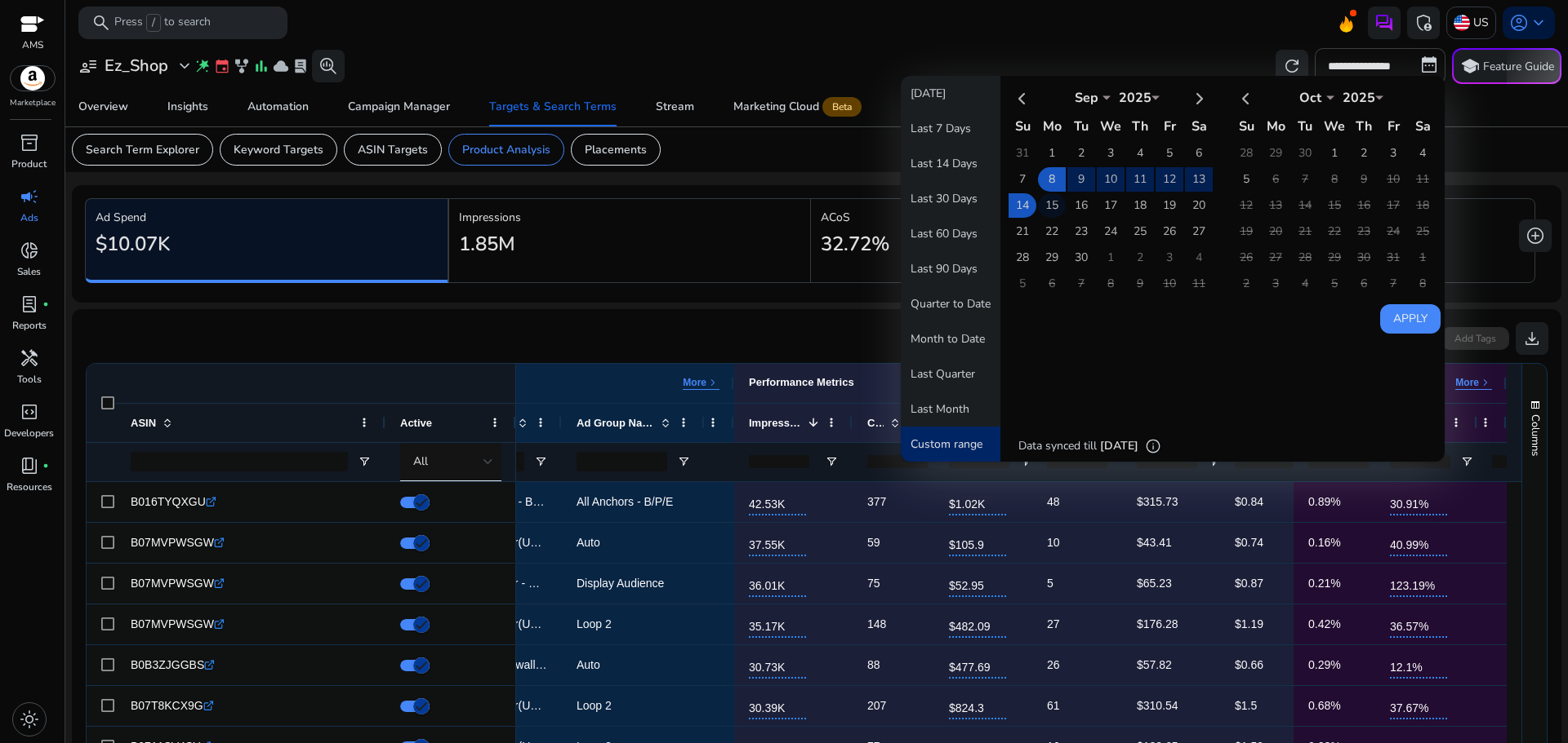
click at [1050, 201] on td "15" at bounding box center [1052, 205] width 27 height 25
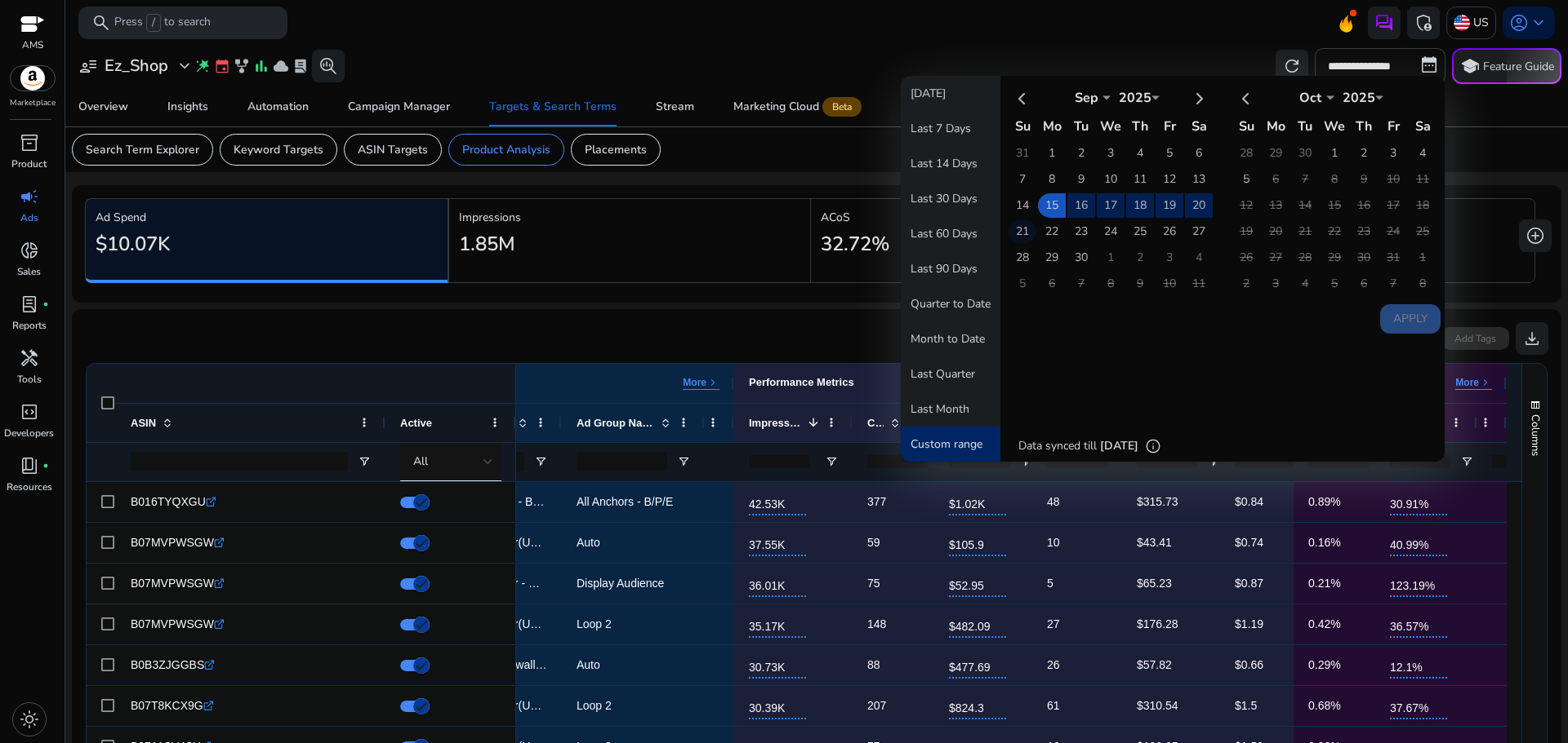
click at [1008, 230] on td "21" at bounding box center [1022, 232] width 27 height 25
click at [1400, 323] on button "Apply" at bounding box center [1410, 319] width 60 height 29
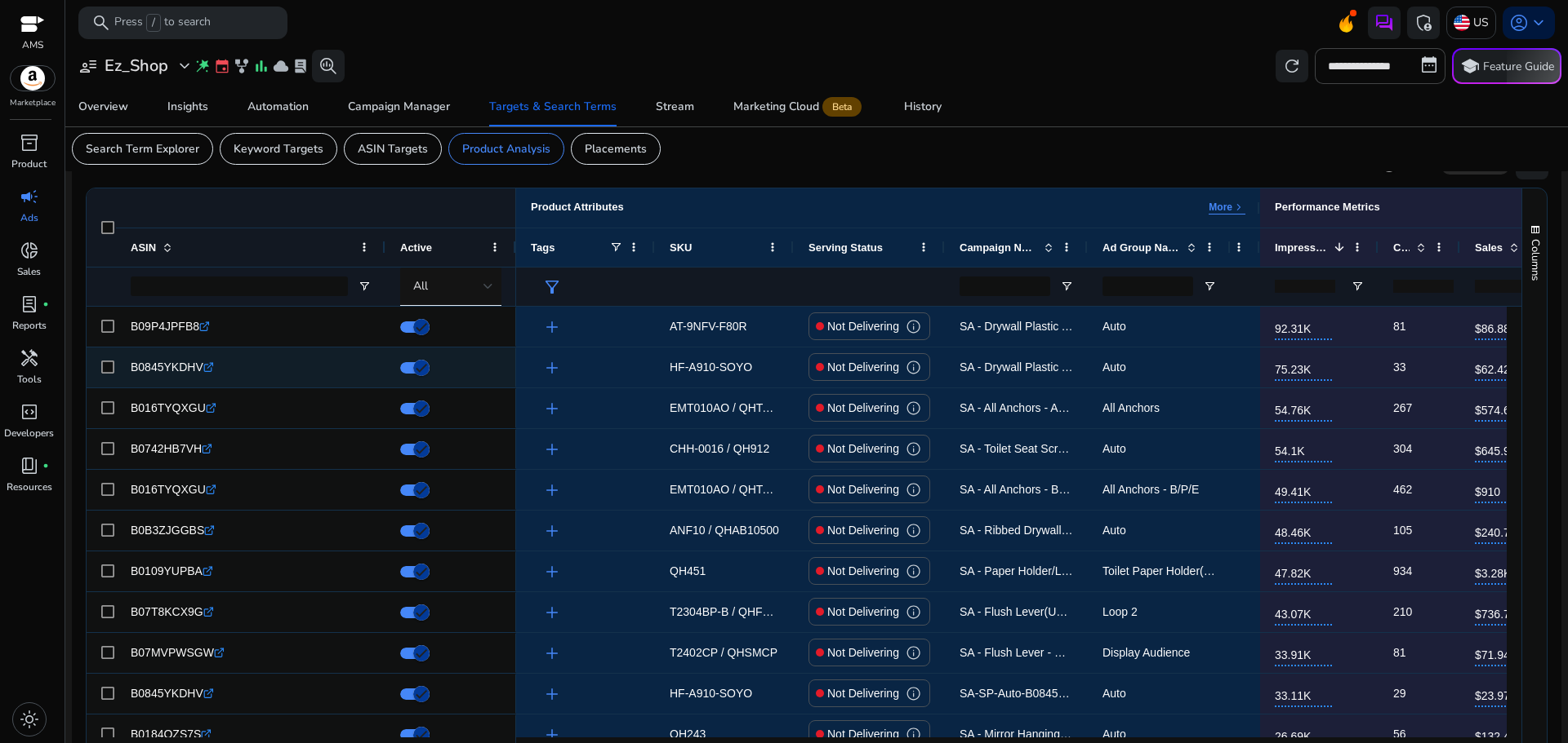
scroll to position [245, 0]
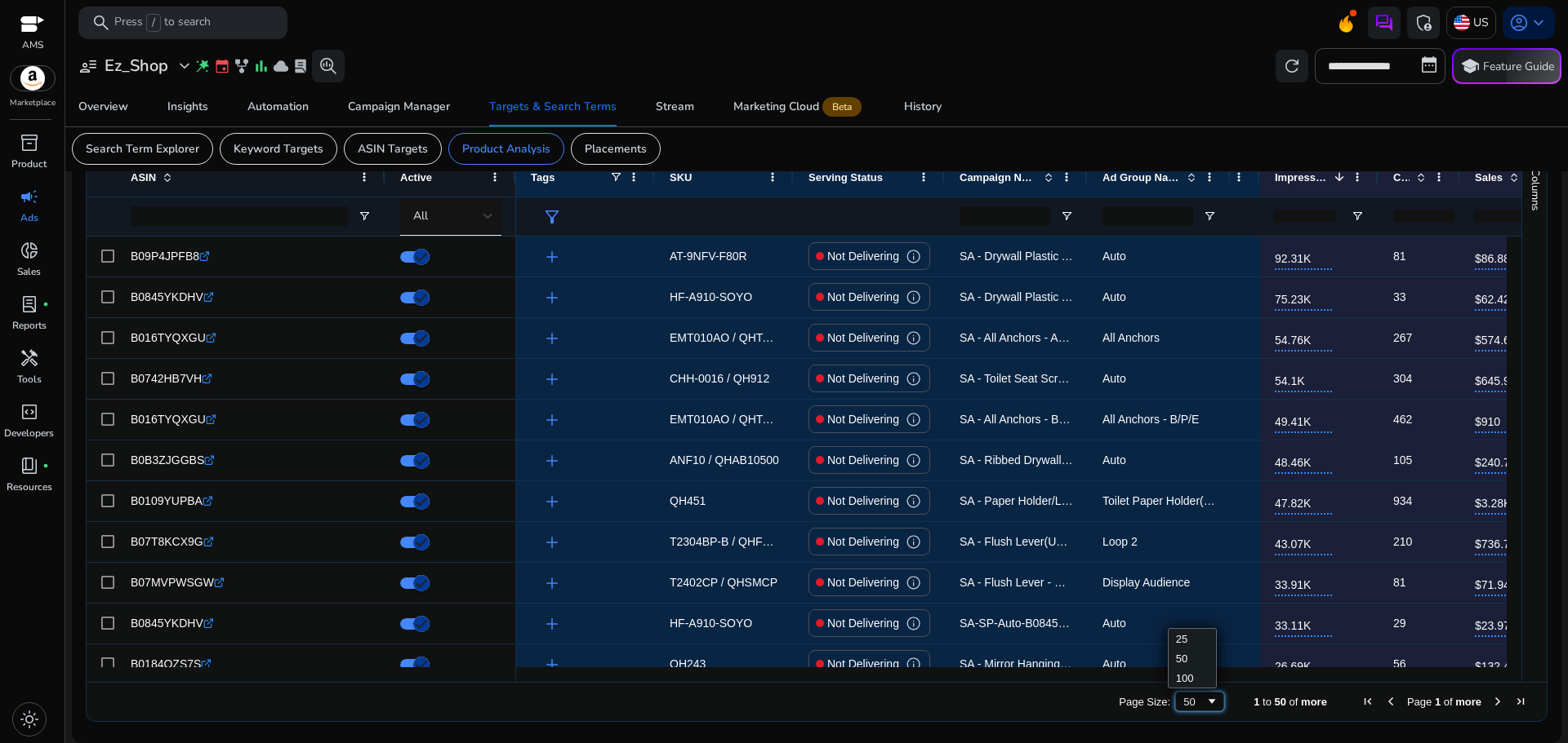
click at [1183, 705] on div "50" at bounding box center [1194, 702] width 22 height 12
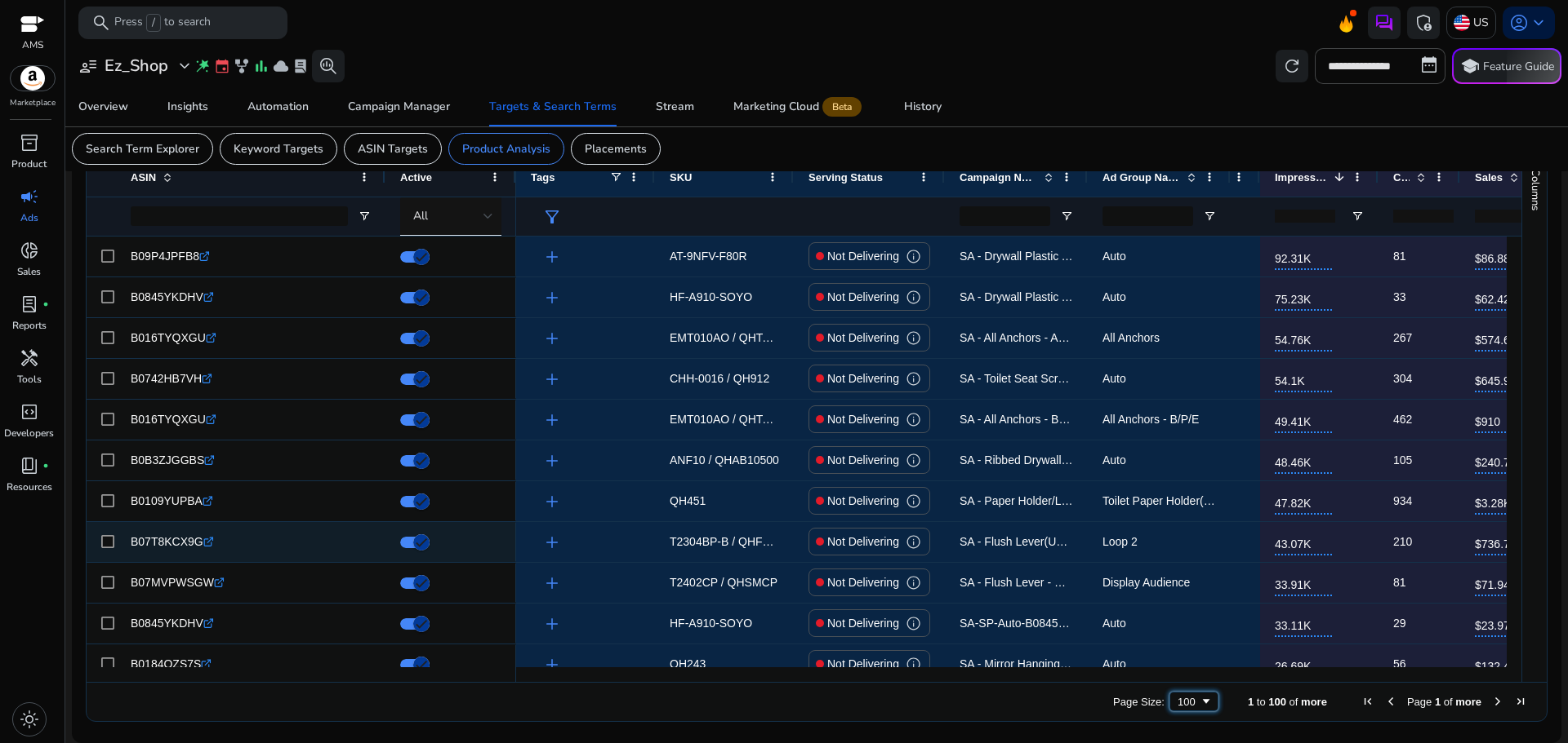
scroll to position [0, 0]
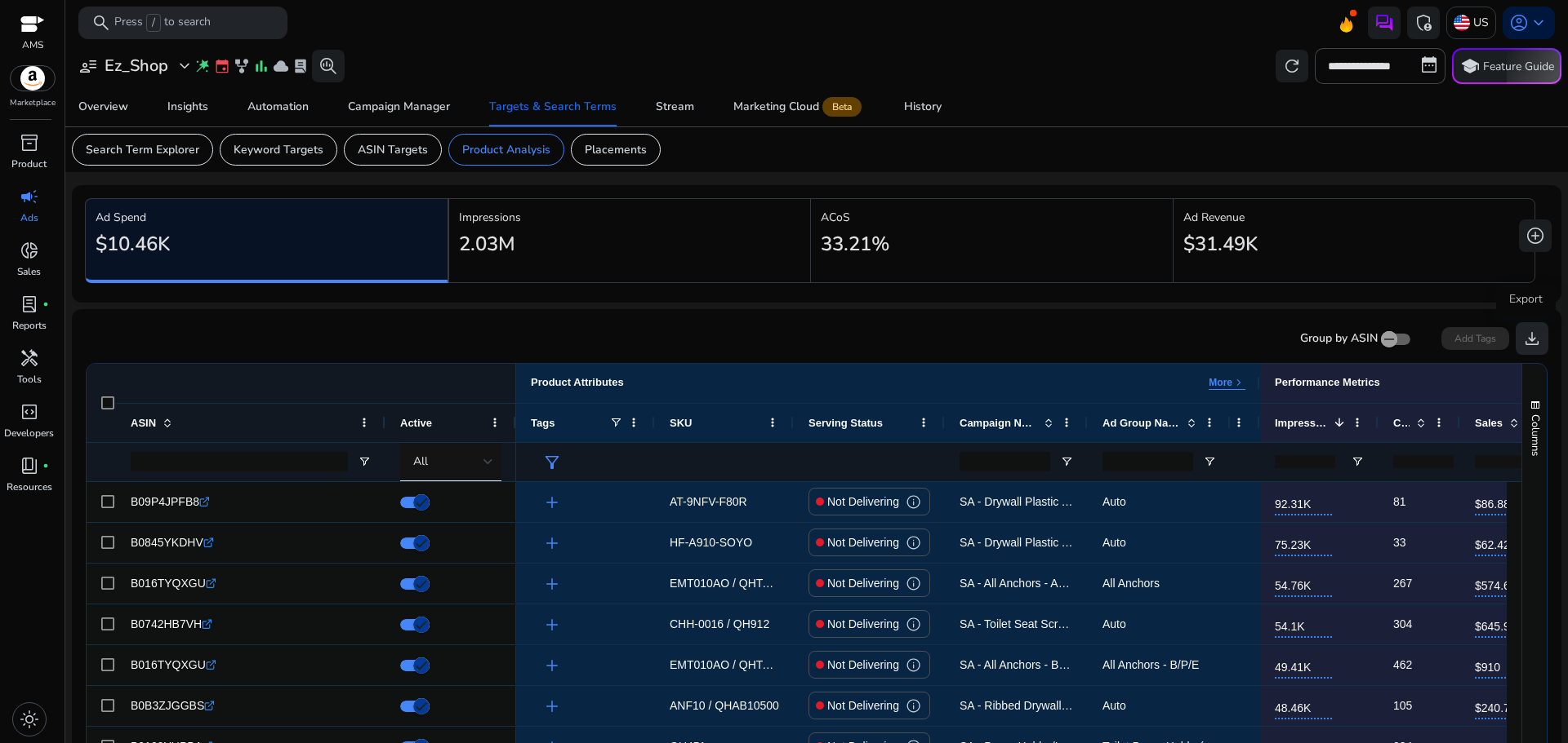
click at [1530, 335] on span "download" at bounding box center [1531, 338] width 19 height 19
click at [1375, 72] on div "Chat Now" at bounding box center [1377, 62] width 78 height 33
click at [1322, 75] on input "**********" at bounding box center [1379, 66] width 130 height 36
select select "*"
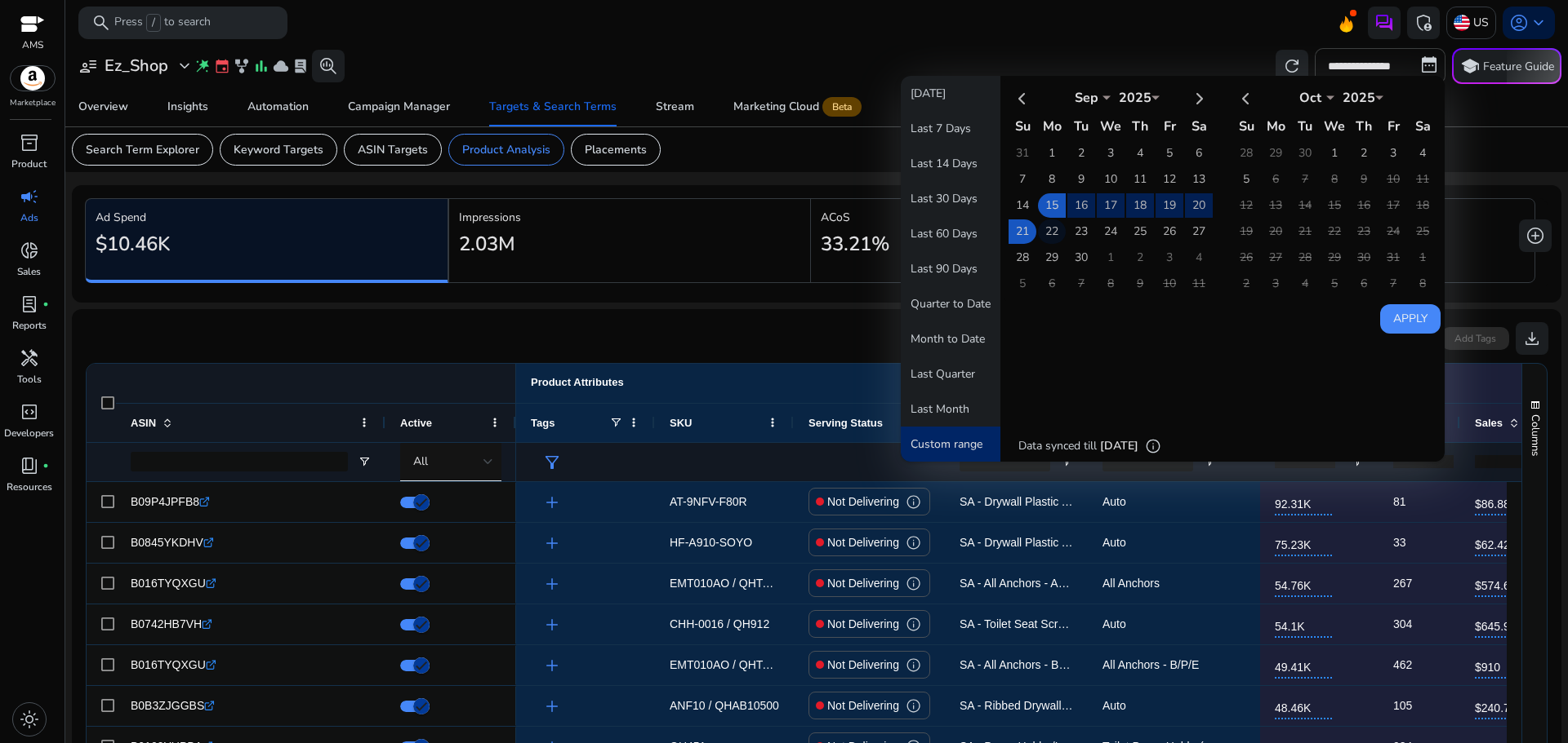
click at [1046, 236] on td "22" at bounding box center [1052, 232] width 27 height 25
click at [1018, 253] on td "28" at bounding box center [1022, 257] width 27 height 25
click at [1391, 322] on button "Apply" at bounding box center [1410, 319] width 60 height 29
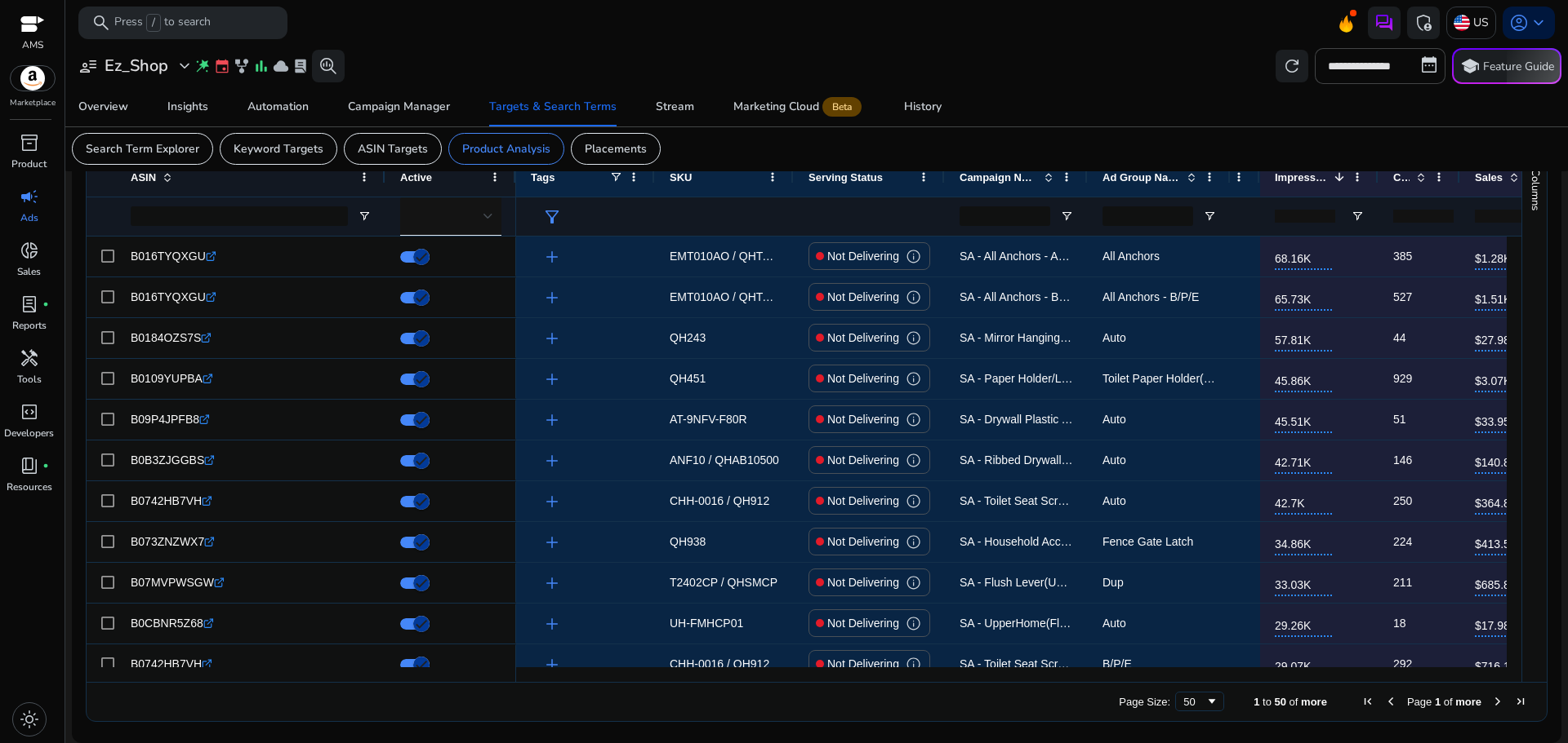
scroll to position [346, 0]
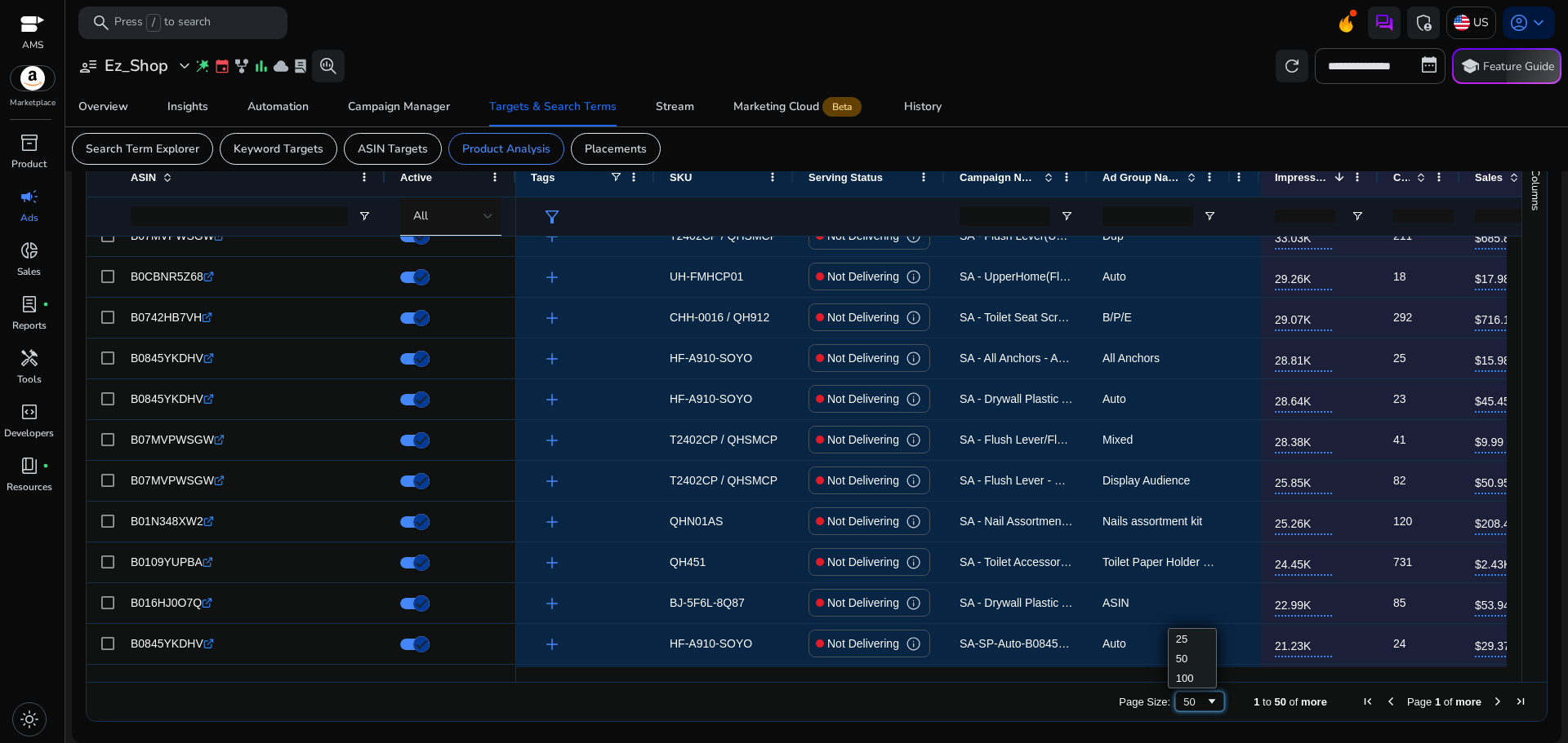
click at [1175, 702] on div "50" at bounding box center [1199, 701] width 49 height 19
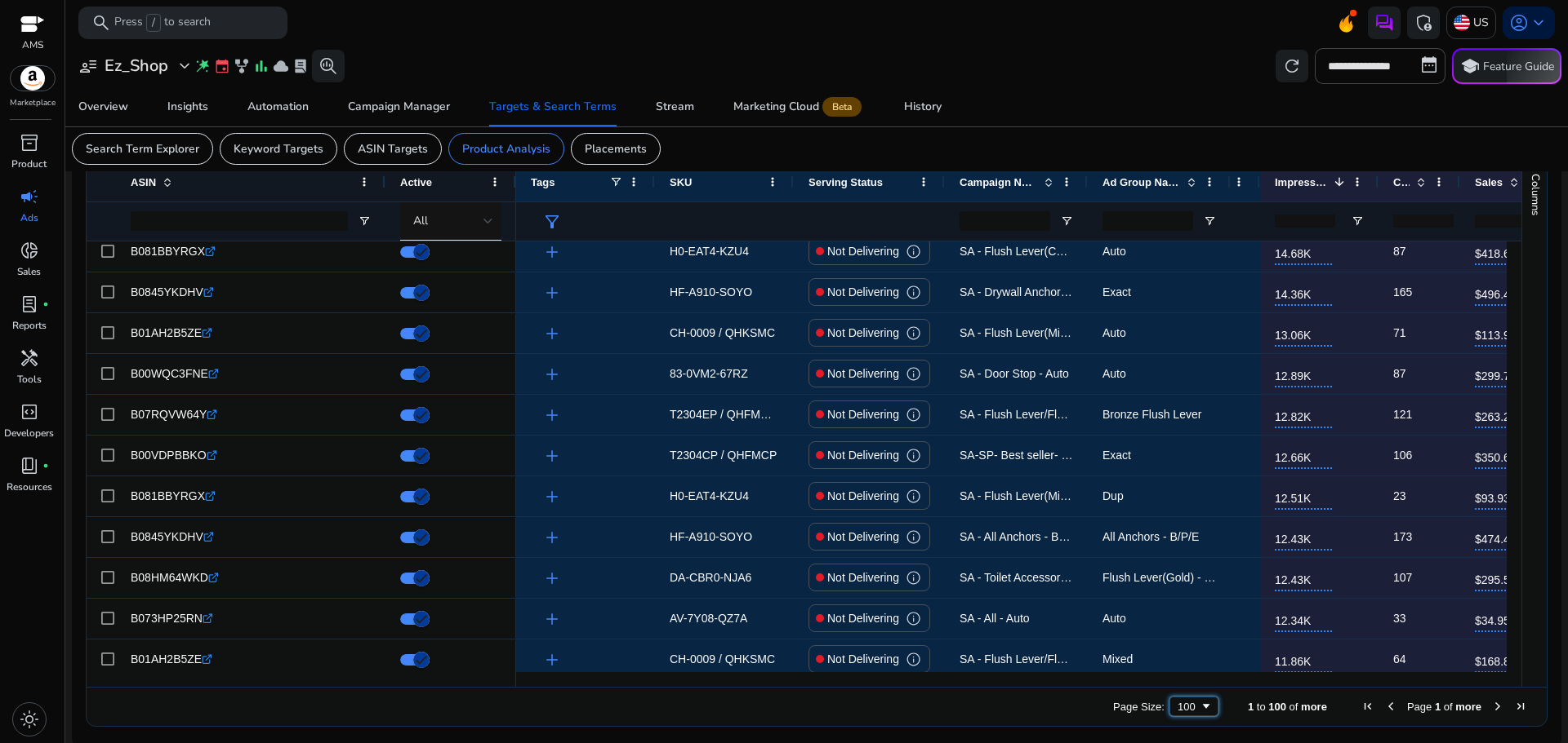
scroll to position [3649, 0]
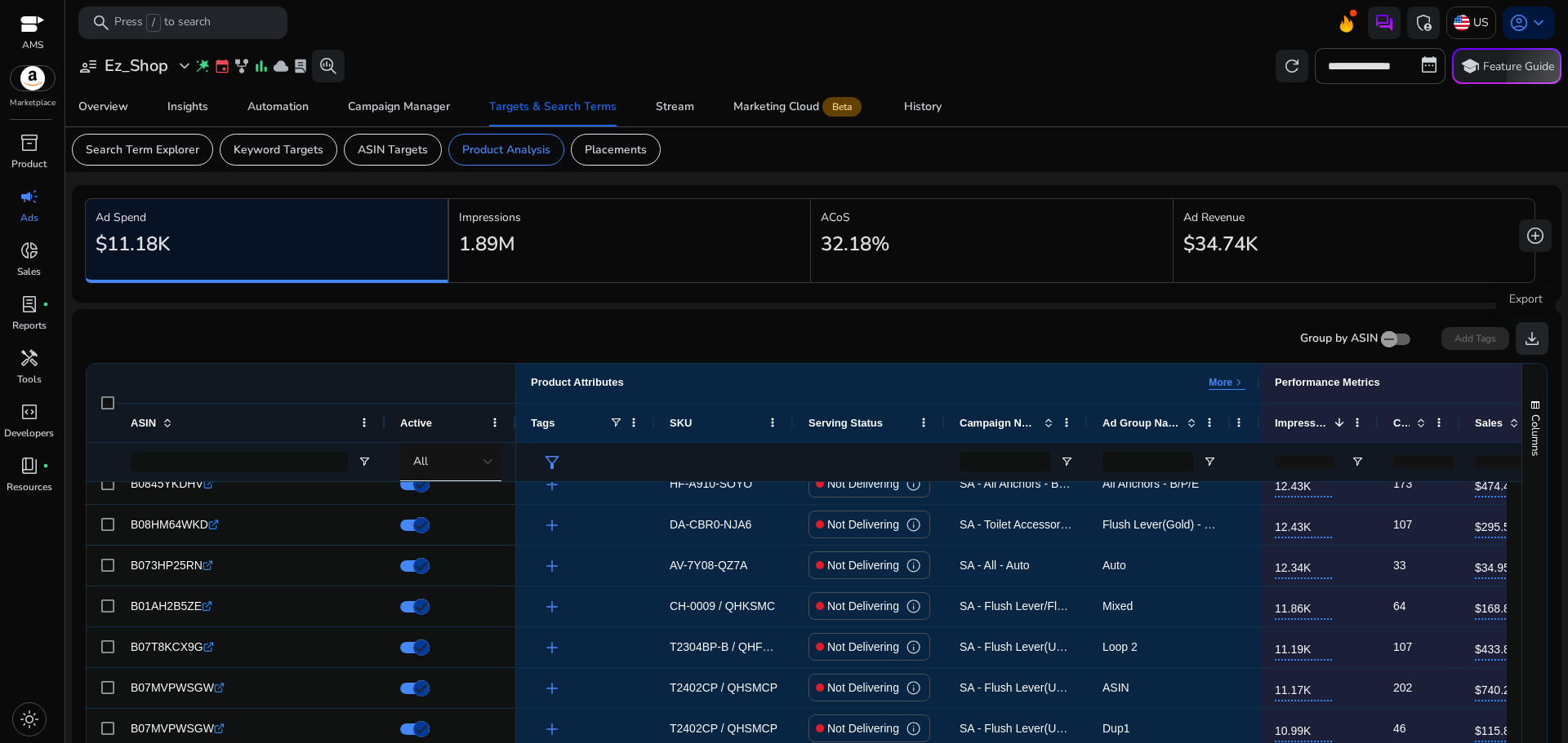
click at [1530, 332] on span "download" at bounding box center [1531, 338] width 19 height 19
click at [1368, 61] on input "**********" at bounding box center [1379, 66] width 130 height 36
select select "*"
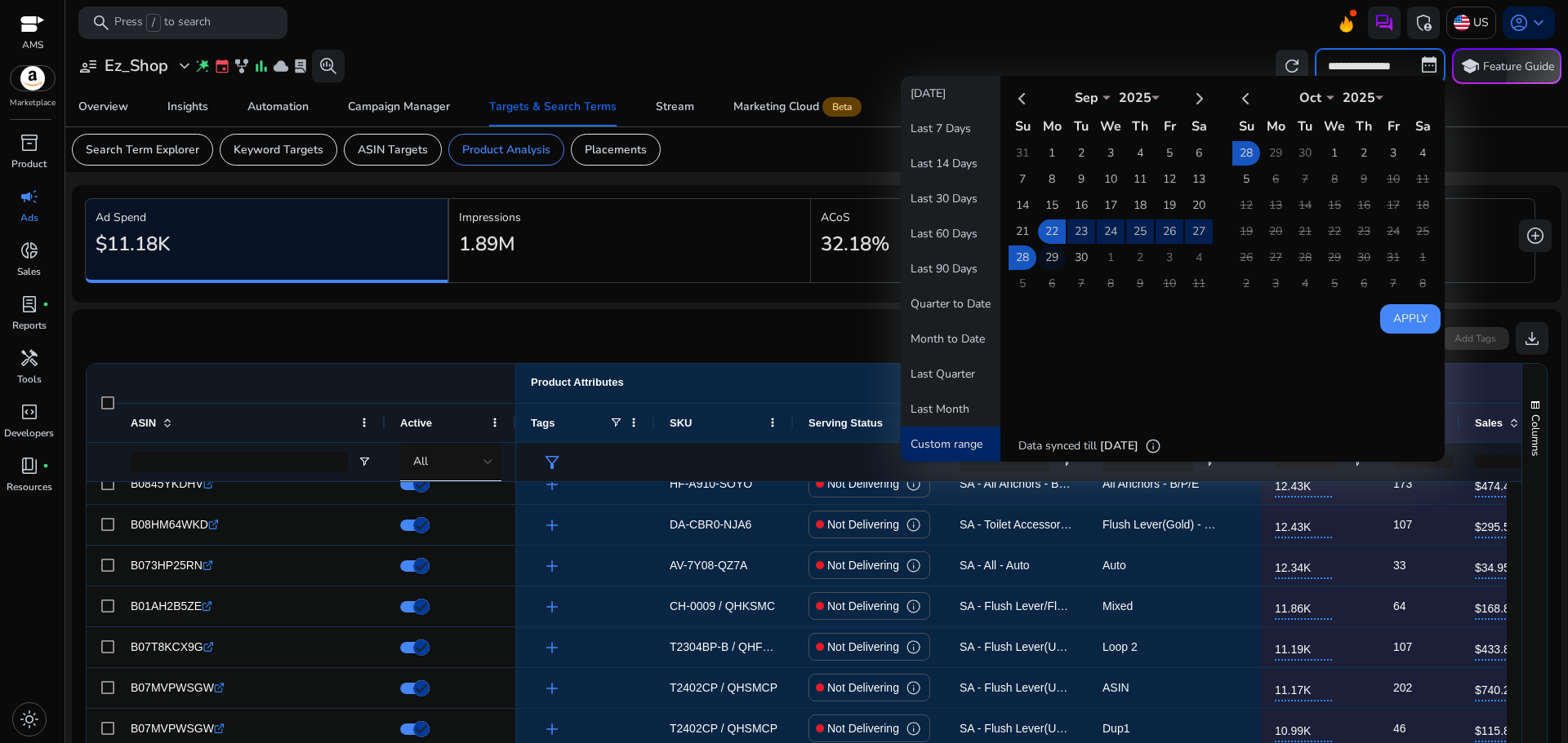
click at [1045, 261] on td "29" at bounding box center [1052, 257] width 27 height 25
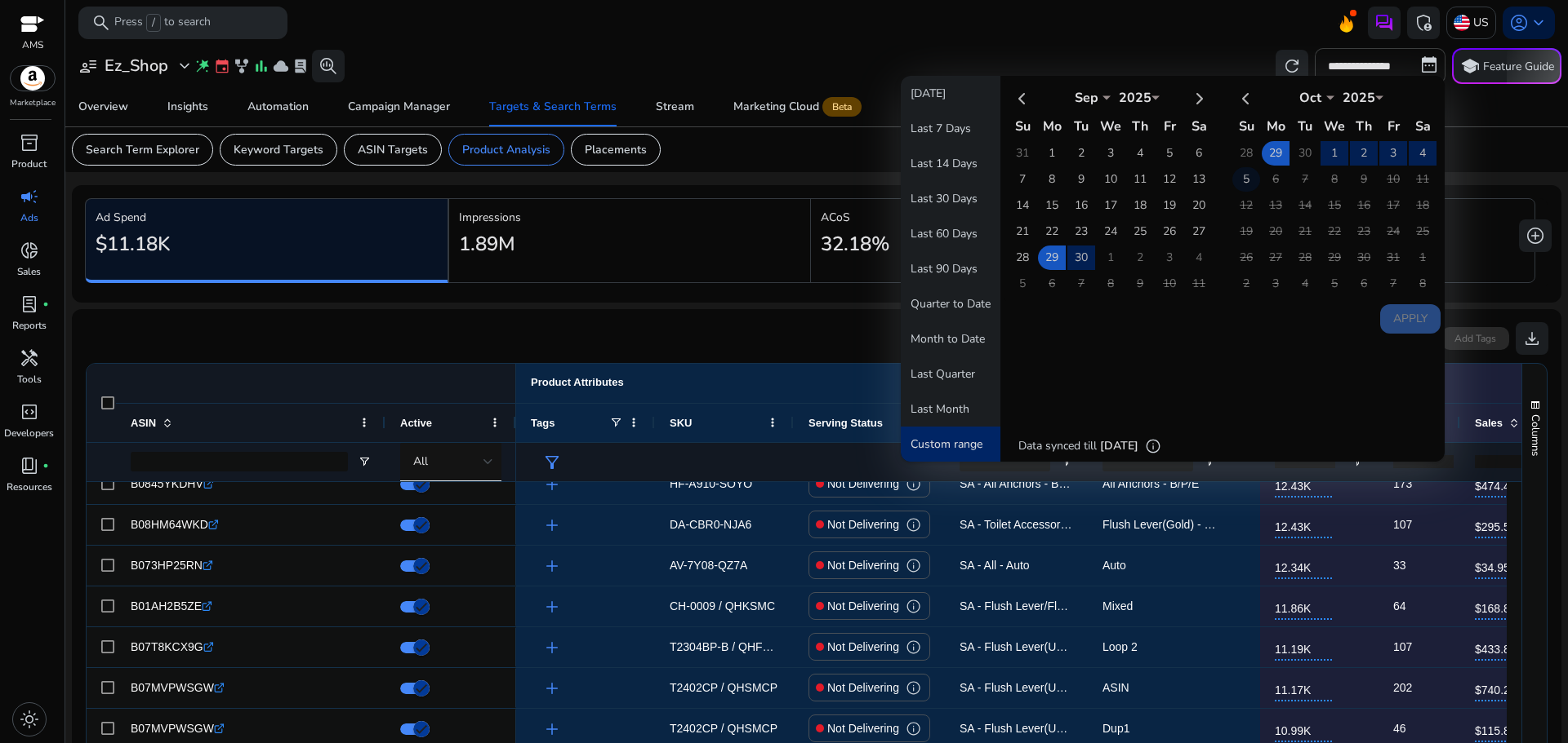
click at [1237, 181] on td "5" at bounding box center [1246, 179] width 27 height 25
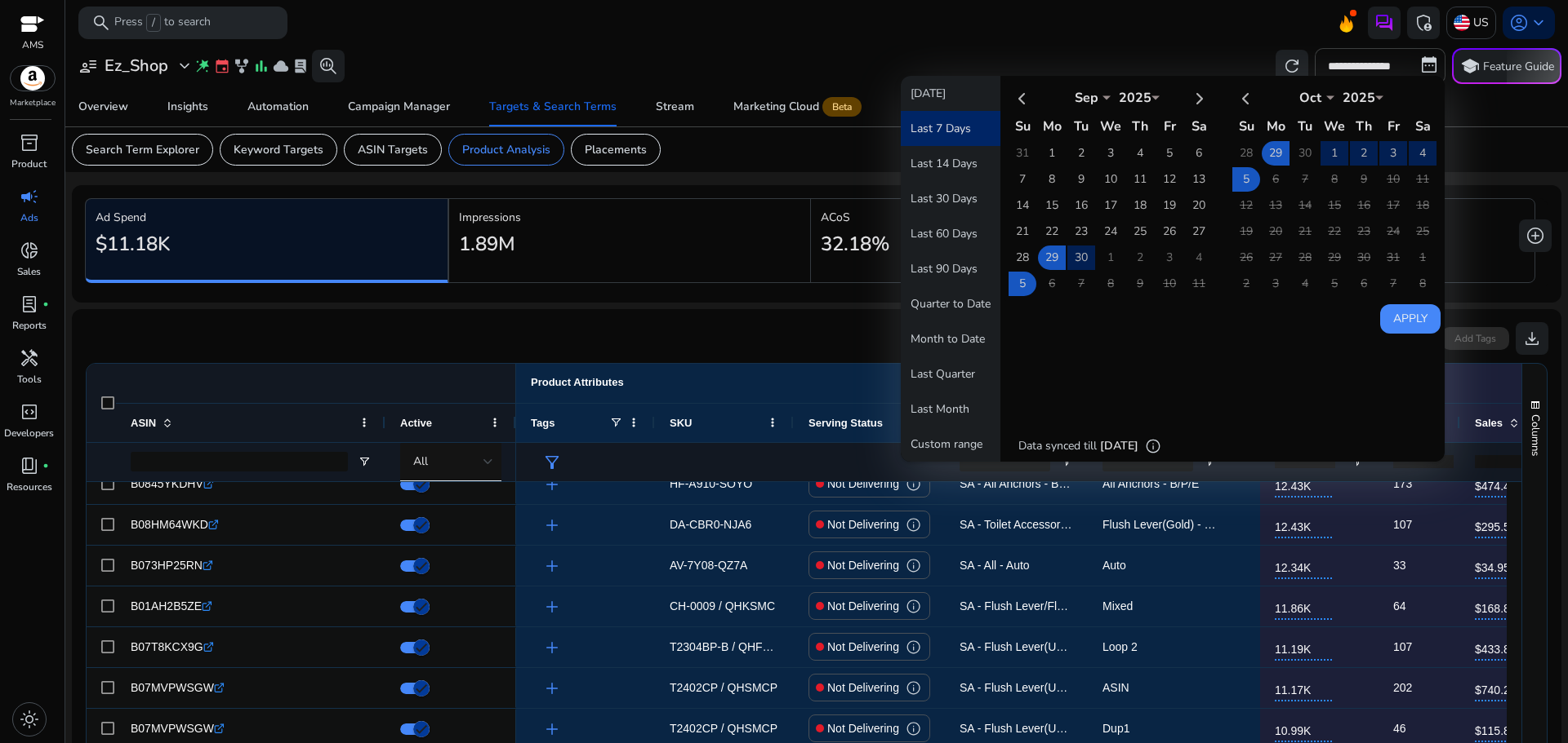
click at [1410, 323] on button "Apply" at bounding box center [1410, 319] width 60 height 29
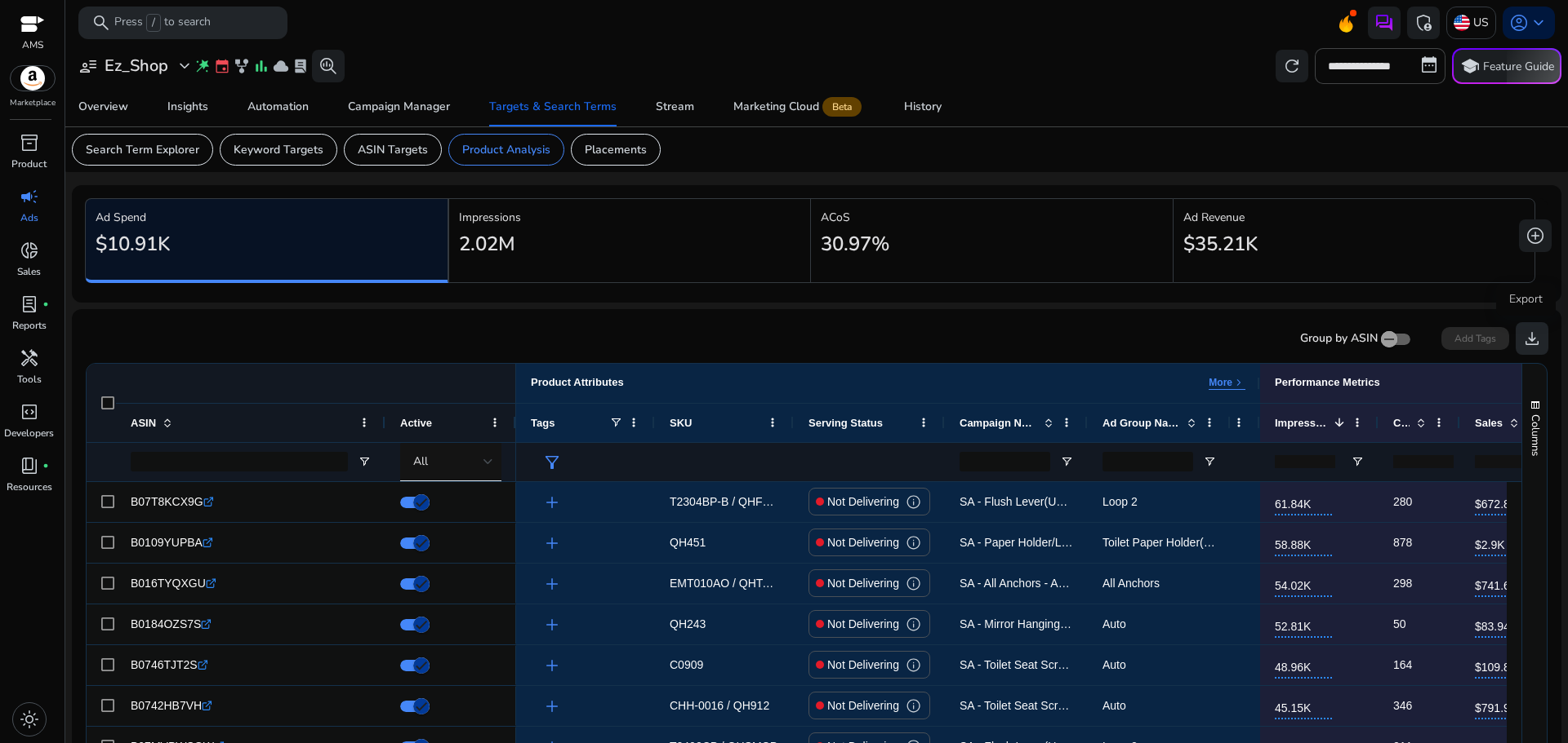
click at [1524, 347] on span "download" at bounding box center [1531, 338] width 19 height 19
